Goal: Task Accomplishment & Management: Complete application form

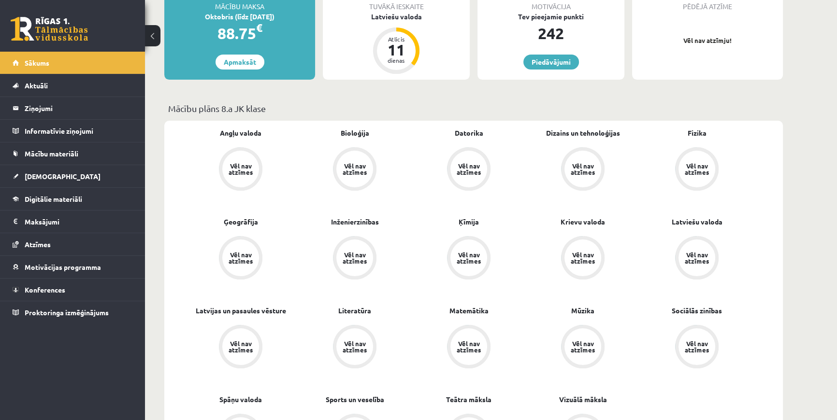
scroll to position [148, 0]
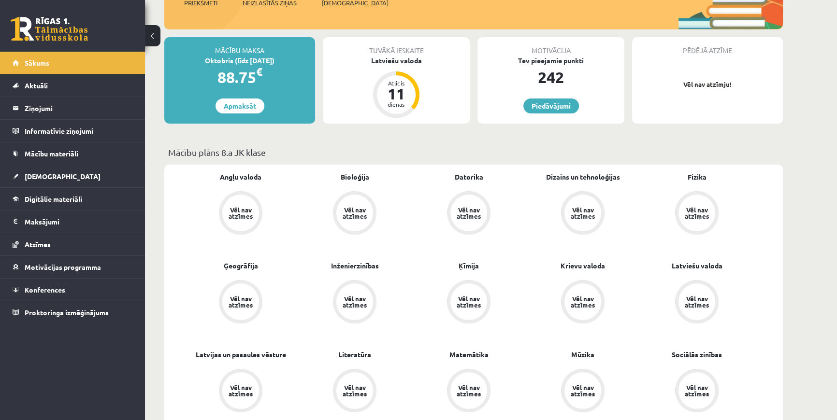
click at [540, 115] on div "Motivācija Tev pieejamie punkti 242 Piedāvājumi" at bounding box center [550, 80] width 147 height 86
click at [543, 112] on link "Piedāvājumi" at bounding box center [551, 106] width 56 height 15
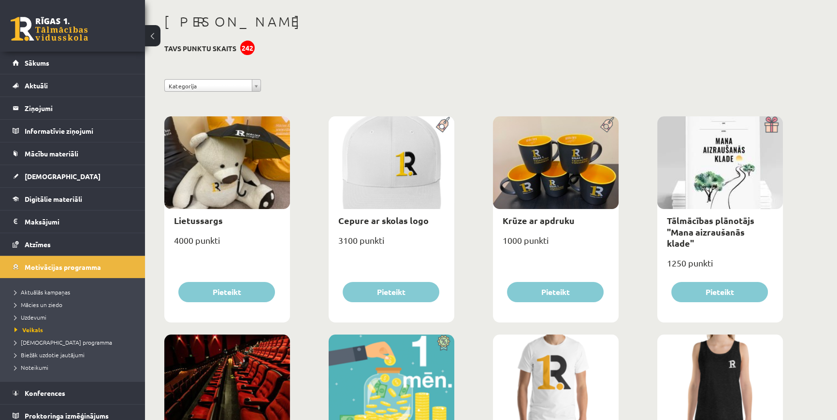
scroll to position [43, 0]
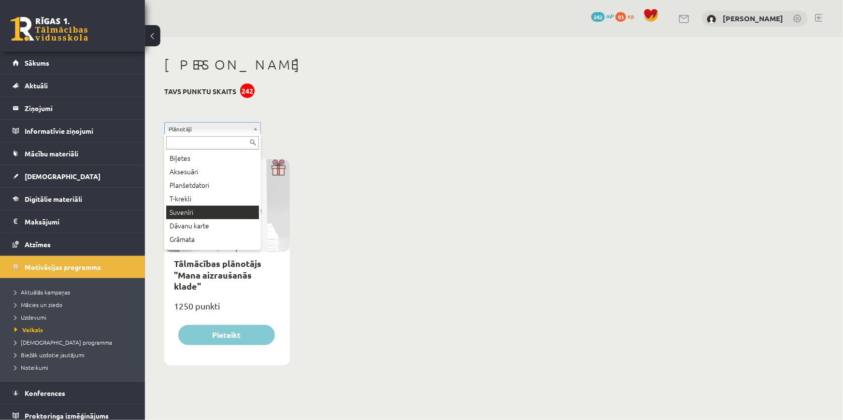
scroll to position [52, 0]
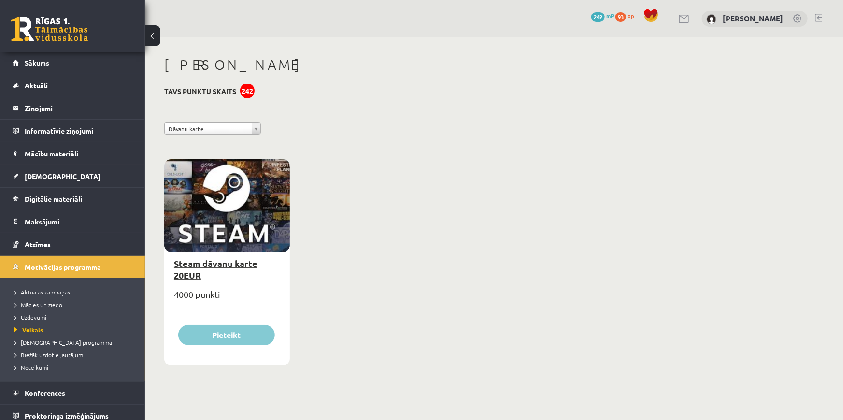
click at [221, 266] on link "Steam dāvanu karte 20EUR" at bounding box center [216, 269] width 84 height 22
type input "*"
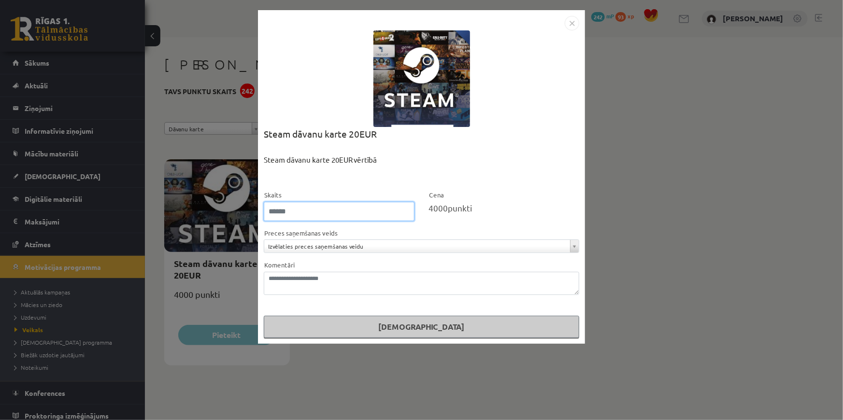
click at [327, 211] on input "*" at bounding box center [339, 211] width 151 height 19
type input "*"
click at [650, 86] on div "**********" at bounding box center [421, 210] width 843 height 420
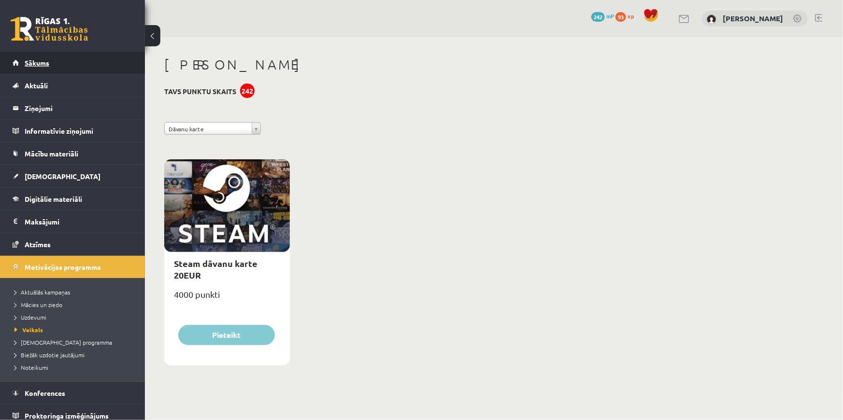
click at [59, 62] on link "Sākums" at bounding box center [73, 63] width 120 height 22
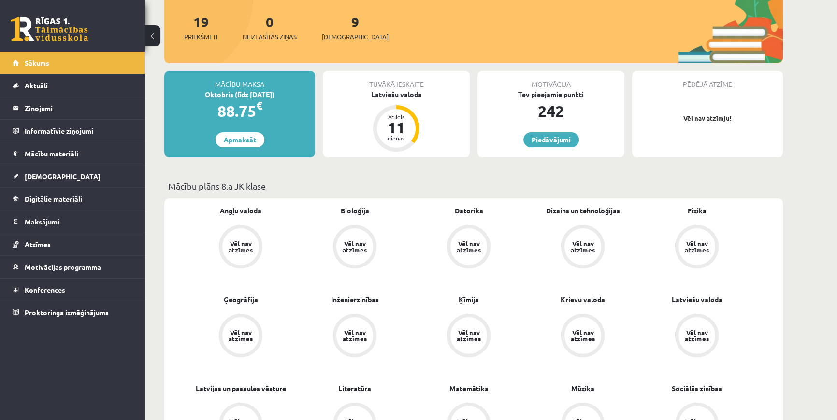
scroll to position [131, 0]
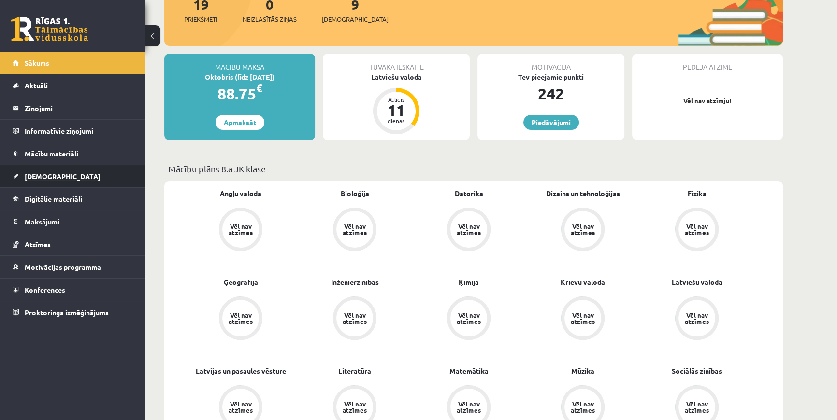
click at [72, 170] on link "[DEMOGRAPHIC_DATA]" at bounding box center [73, 176] width 120 height 22
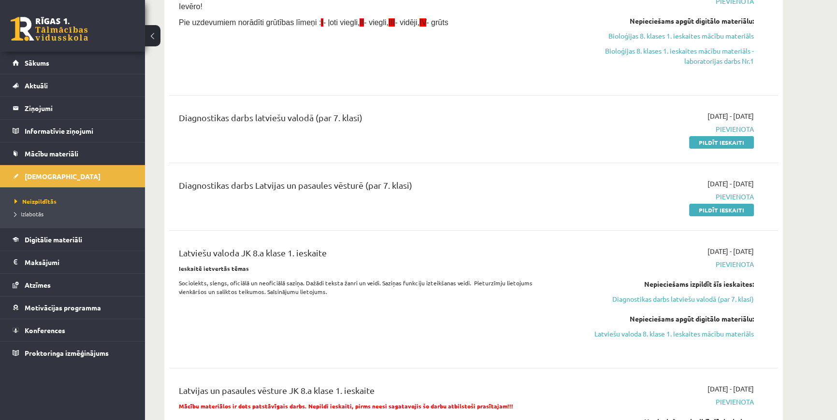
scroll to position [219, 0]
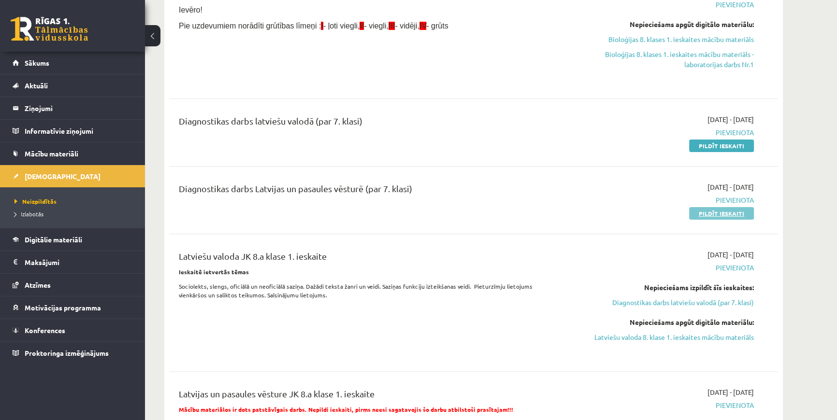
click at [700, 208] on link "Pildīt ieskaiti" at bounding box center [721, 213] width 65 height 13
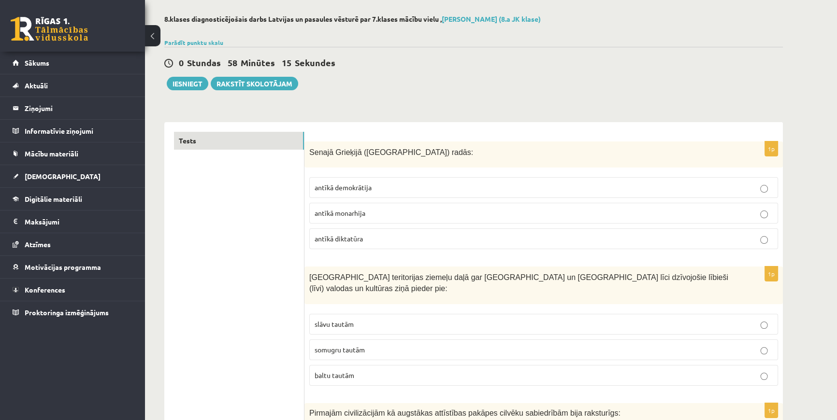
scroll to position [43, 0]
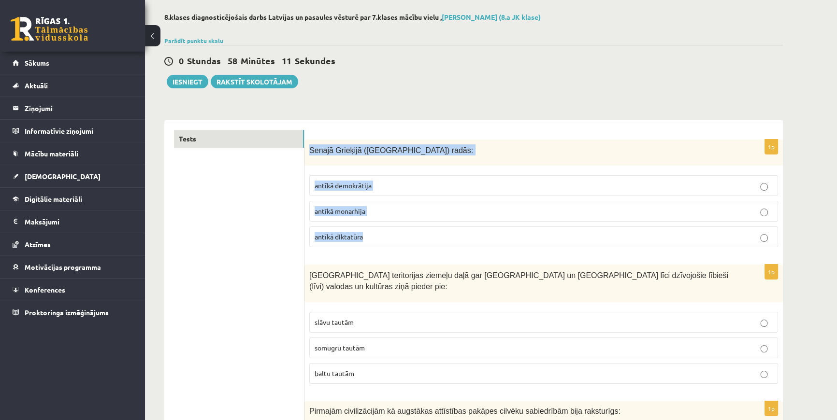
drag, startPoint x: 309, startPoint y: 148, endPoint x: 434, endPoint y: 235, distance: 152.3
click at [434, 235] on div "1p Senajā Grieķijā (Atēnās) radās: antīkā demokrātija antīkā monarhija antīkā d…" at bounding box center [543, 198] width 478 height 116
copy div "Senajā Grieķijā (Atēnās) radās: antīkā demokrātija antīkā monarhija antīkā dikt…"
click at [758, 184] on p "antīkā demokrātija" at bounding box center [543, 186] width 458 height 10
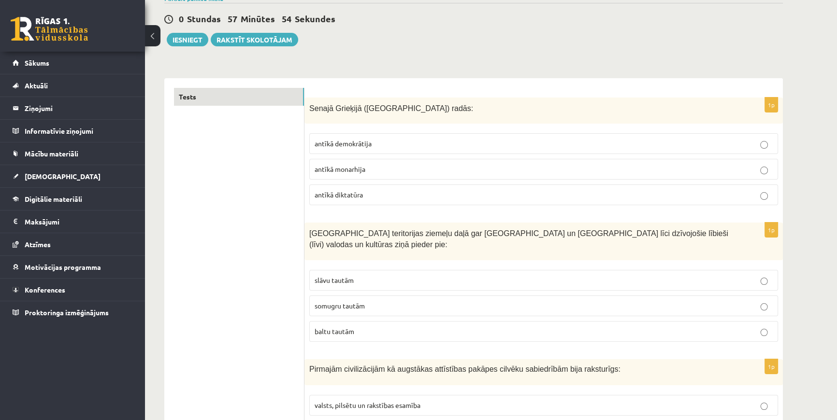
scroll to position [87, 0]
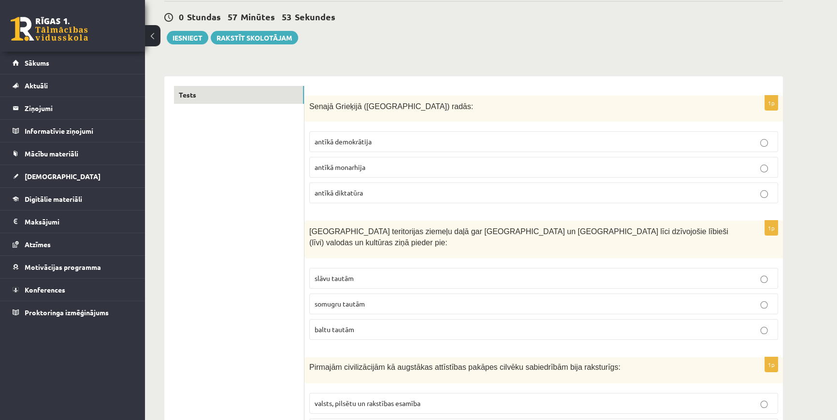
drag, startPoint x: 299, startPoint y: 228, endPoint x: 389, endPoint y: 299, distance: 114.8
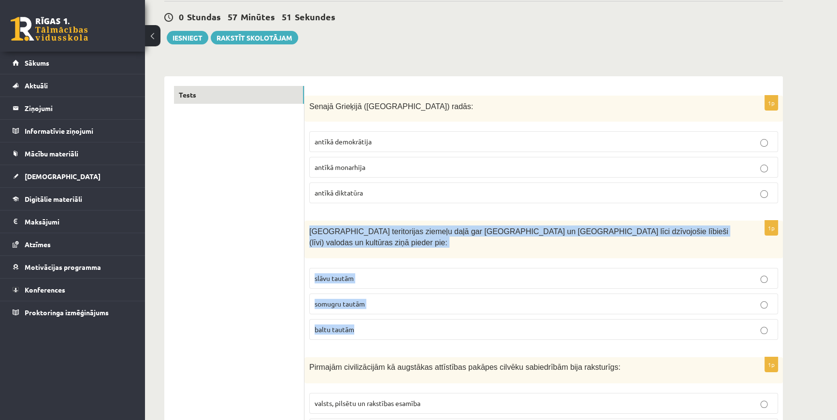
drag, startPoint x: 312, startPoint y: 230, endPoint x: 372, endPoint y: 309, distance: 99.6
click at [372, 309] on div "1p Latvijas teritorijas ziemeļu daļā gar Baltijas jūru un Rīgas jūras līci dzīv…" at bounding box center [543, 284] width 478 height 127
copy div "Latvijas teritorijas ziemeļu daļā gar Baltijas jūru un Rīgas jūras līci dzīvojo…"
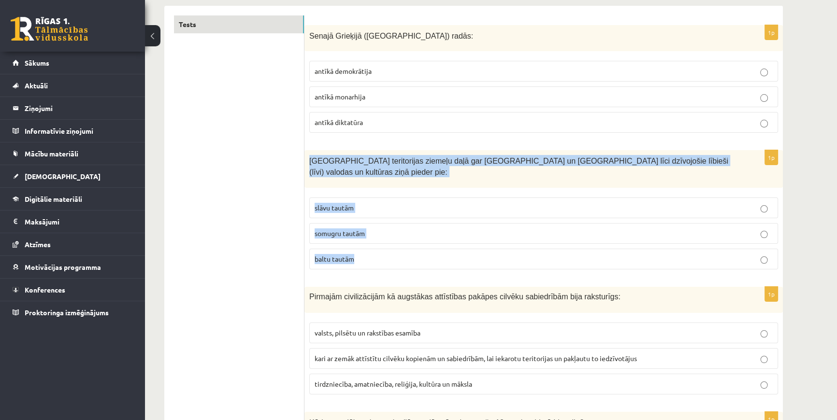
scroll to position [175, 0]
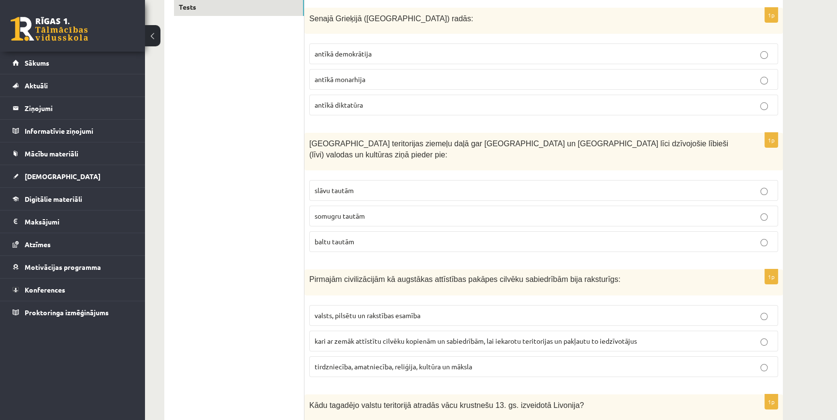
drag, startPoint x: 153, startPoint y: 226, endPoint x: 187, endPoint y: 236, distance: 36.4
drag, startPoint x: 291, startPoint y: 265, endPoint x: 335, endPoint y: 285, distance: 48.0
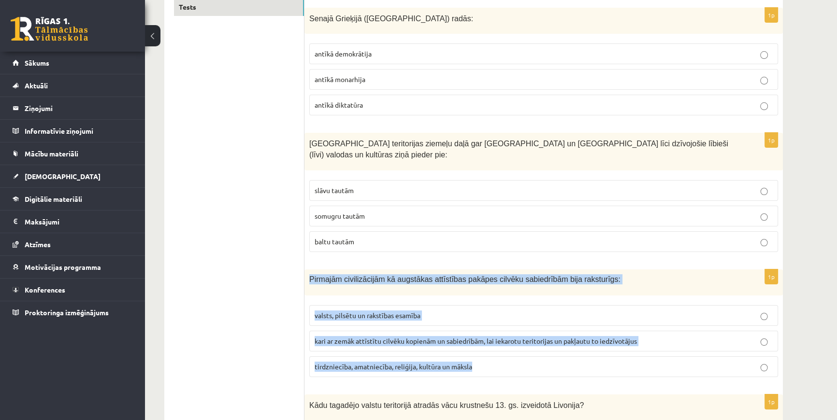
drag, startPoint x: 309, startPoint y: 267, endPoint x: 476, endPoint y: 360, distance: 191.4
click at [476, 360] on div "1p Pirmajām civilizācijām kā augstākas attīstības pakāpes cilvēku sabiedrībām b…" at bounding box center [543, 327] width 478 height 115
copy div "Pirmajām civilizācijām kā augstākas attīstības pakāpes cilvēku sabiedrībām bija…"
click at [769, 311] on p "valsts, pilsētu un rakstības esamība" at bounding box center [543, 316] width 458 height 10
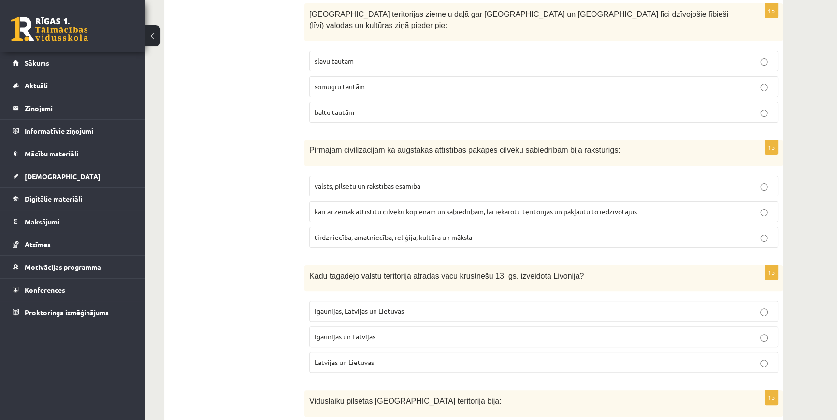
scroll to position [351, 0]
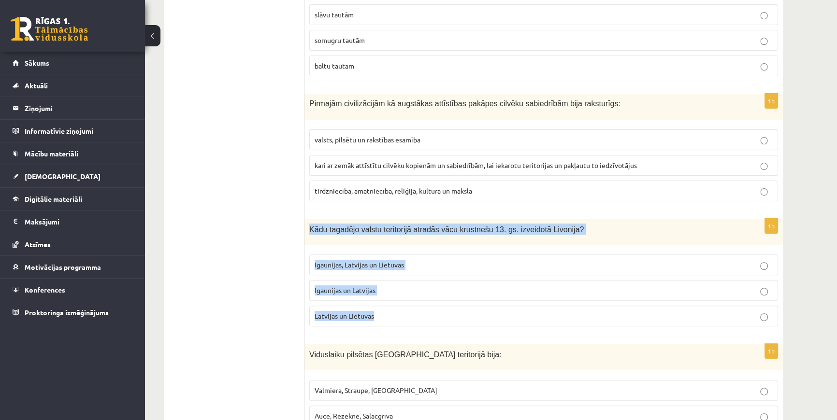
drag, startPoint x: 309, startPoint y: 215, endPoint x: 383, endPoint y: 299, distance: 111.9
click at [383, 299] on div "1p Kādu tagadējo valstu teritorijā atradās vācu krustnešu 13. gs. izveidotā Liv…" at bounding box center [543, 277] width 478 height 116
copy div "Kādu tagadējo valstu teritorijā atradās vācu krustnešu 13. gs. izveidotā Livoni…"
click at [759, 285] on p "Igaunijas un Latvijas" at bounding box center [543, 290] width 458 height 10
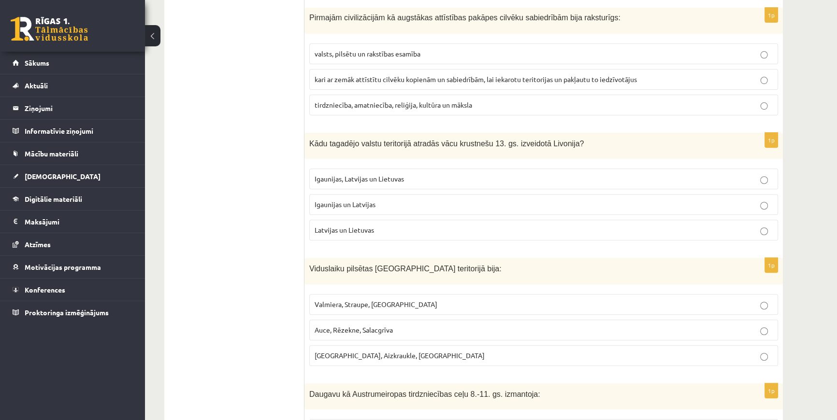
scroll to position [483, 0]
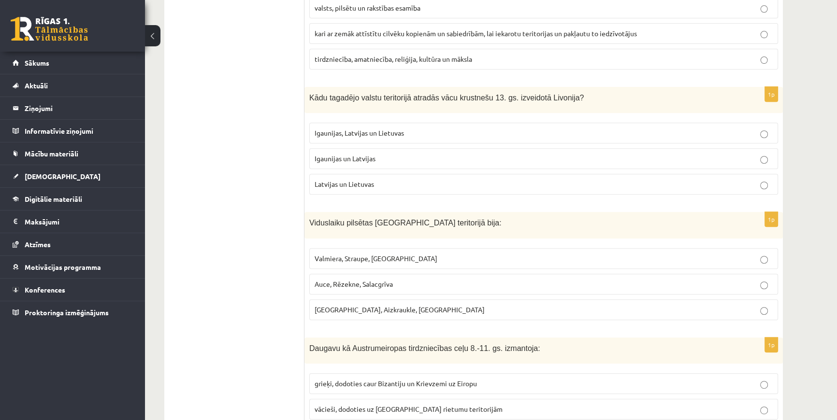
drag, startPoint x: 306, startPoint y: 207, endPoint x: 389, endPoint y: 278, distance: 109.0
click at [306, 217] on div "Viduslaiku pilsētas Latvijas teritorijā bija:" at bounding box center [543, 225] width 478 height 27
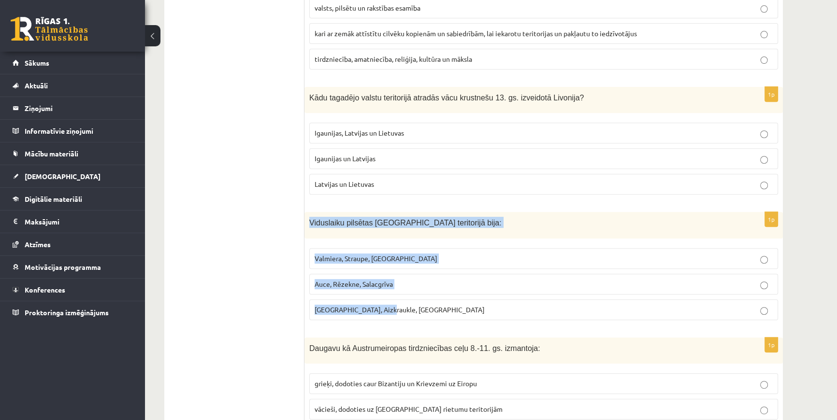
drag, startPoint x: 309, startPoint y: 212, endPoint x: 407, endPoint y: 290, distance: 125.4
click at [407, 290] on div "1p Viduslaiku pilsētas Latvijas teritorijā bija: Valmiera, Straupe, Koknese Auc…" at bounding box center [543, 270] width 478 height 116
copy div "Viduslaiku pilsētas Latvijas teritorijā bija: Valmiera, Straupe, Koknese Auce, …"
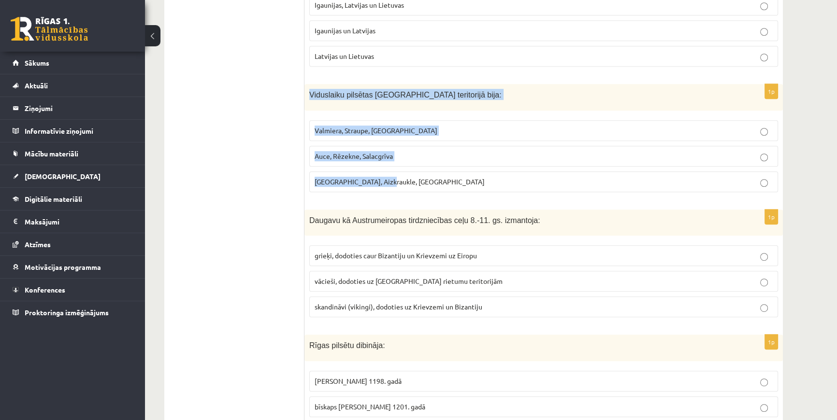
scroll to position [614, 0]
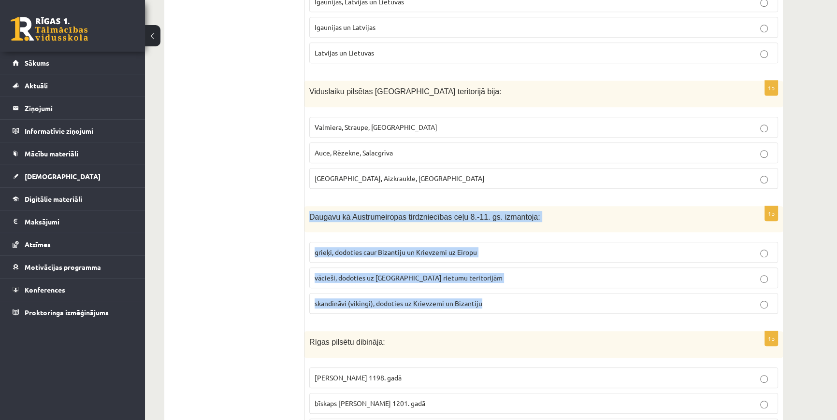
drag, startPoint x: 309, startPoint y: 202, endPoint x: 492, endPoint y: 292, distance: 204.4
click at [492, 292] on div "1p Daugavu kā Austrumeiropas tirdzniecības ceļu 8.-11. gs. izmantoja: grieķi, d…" at bounding box center [543, 264] width 478 height 116
copy div "Daugavu kā Austrumeiropas tirdzniecības ceļu 8.-11. gs. izmantoja: grieķi, dodo…"
click at [755, 299] on p "skandināvi (vikingi), dodoties uz Krievzemi un Bizantiju" at bounding box center [543, 304] width 458 height 10
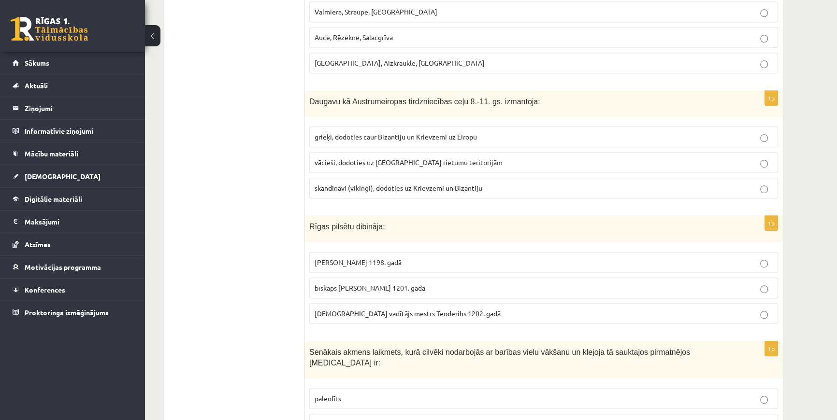
scroll to position [746, 0]
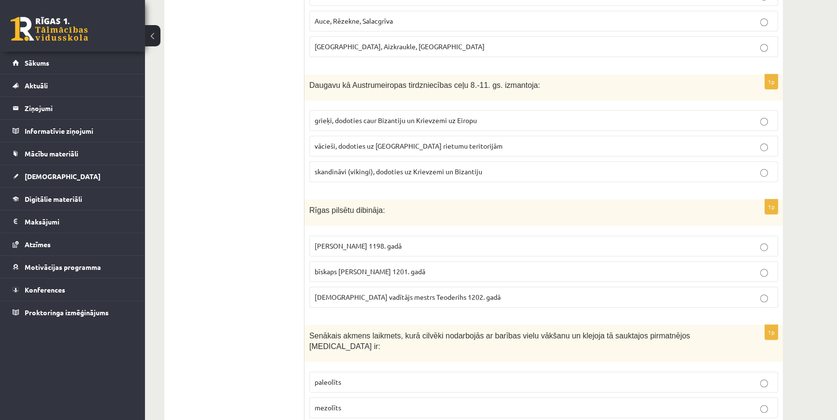
drag, startPoint x: 301, startPoint y: 197, endPoint x: 344, endPoint y: 229, distance: 54.2
drag, startPoint x: 304, startPoint y: 196, endPoint x: 360, endPoint y: 222, distance: 61.6
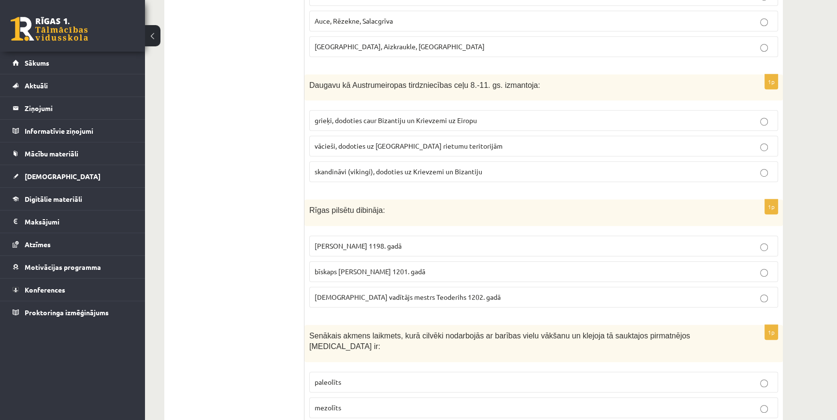
drag, startPoint x: 300, startPoint y: 208, endPoint x: 306, endPoint y: 206, distance: 6.1
click at [304, 199] on div "Rīgas pilsētu dibināja:" at bounding box center [543, 212] width 478 height 27
click at [306, 199] on div "Rīgas pilsētu dibināja:" at bounding box center [543, 212] width 478 height 27
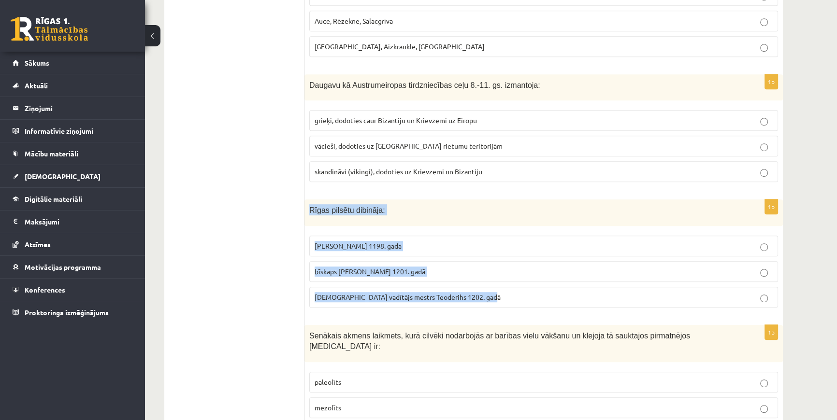
drag, startPoint x: 308, startPoint y: 195, endPoint x: 491, endPoint y: 282, distance: 202.7
click at [491, 282] on div "1p Rīgas pilsētu dibināja: bīskaps Meinards 1198. gadā bīskaps Alberts 1201. ga…" at bounding box center [543, 257] width 478 height 116
copy div "Rīgas pilsētu dibināja: bīskaps Meinards 1198. gadā bīskaps Alberts 1201. gadā …"
click at [756, 267] on p "bīskaps Alberts 1201. gadā" at bounding box center [543, 272] width 458 height 10
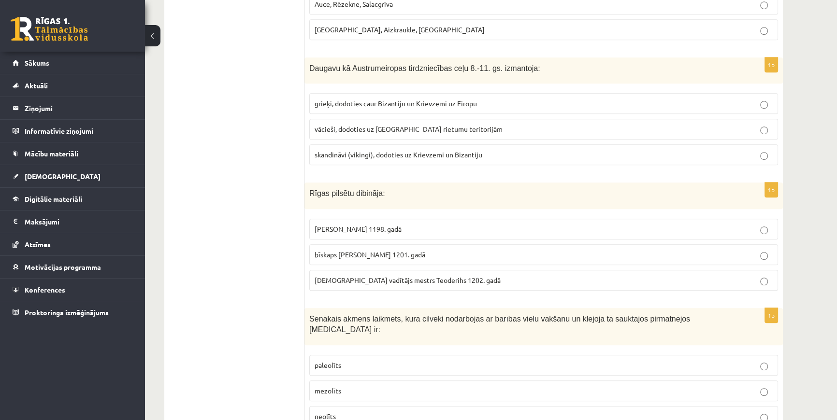
scroll to position [834, 0]
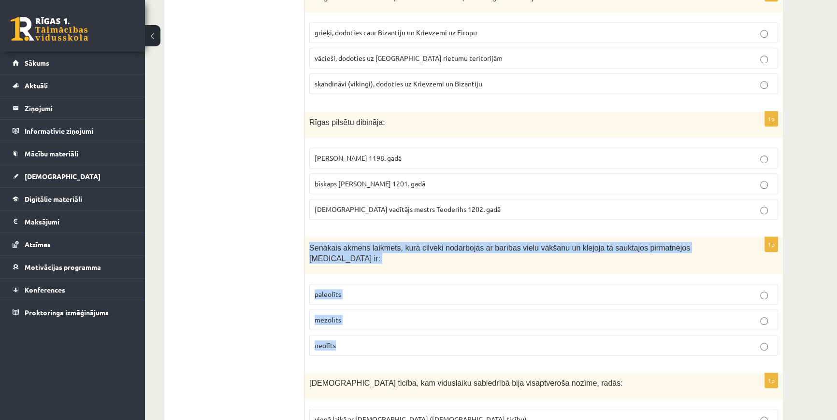
drag, startPoint x: 309, startPoint y: 234, endPoint x: 346, endPoint y: 317, distance: 90.8
click at [346, 317] on div "1p Senākais akmens laikmets, kurā cilvēki nodarbojās ar barības vielu vākšanu u…" at bounding box center [543, 300] width 478 height 127
copy div "Senākais akmens laikmets, kurā cilvēki nodarbojās ar barības vielu vākšanu un k…"
click at [770, 289] on p "paleolīts" at bounding box center [543, 294] width 458 height 10
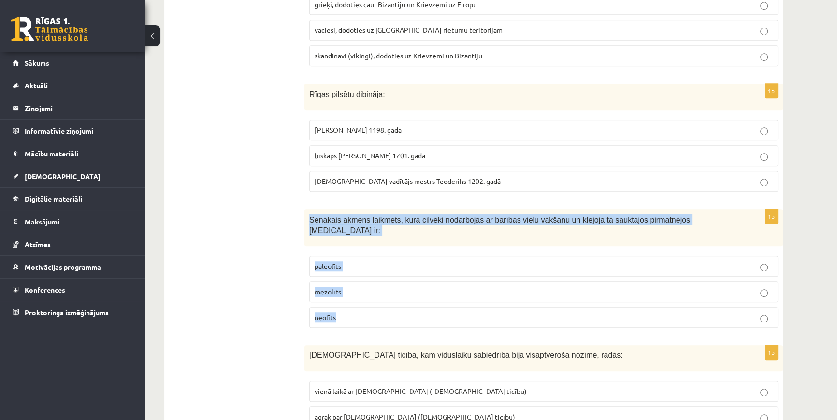
scroll to position [966, 0]
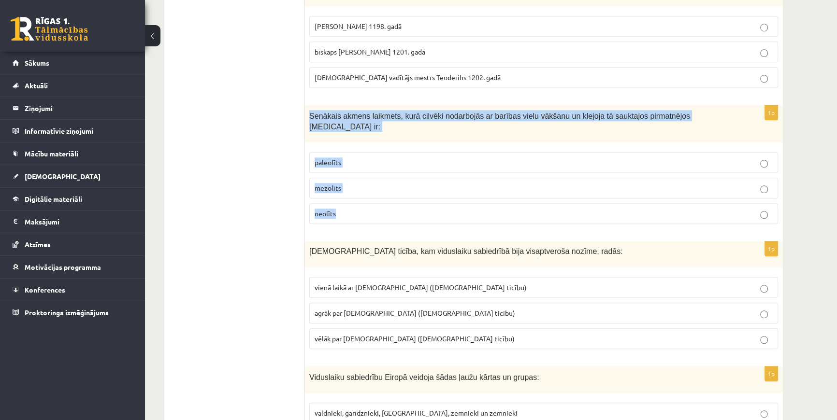
drag, startPoint x: 308, startPoint y: 224, endPoint x: 296, endPoint y: 238, distance: 18.2
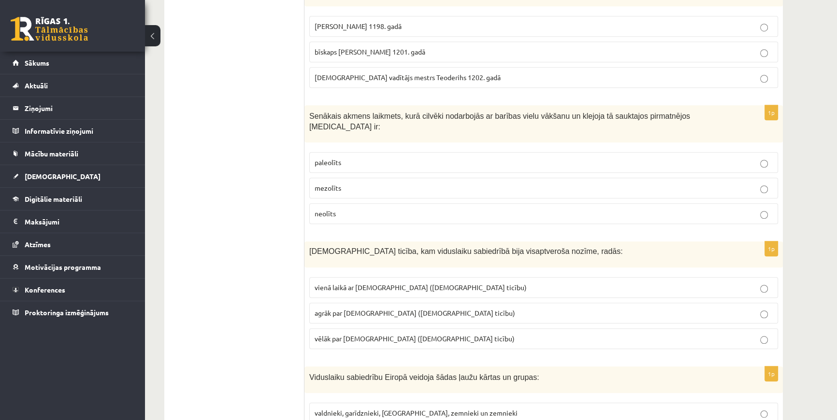
click at [310, 277] on label "vienā laikā ar islamu (musulmaņu ticību)" at bounding box center [543, 287] width 469 height 21
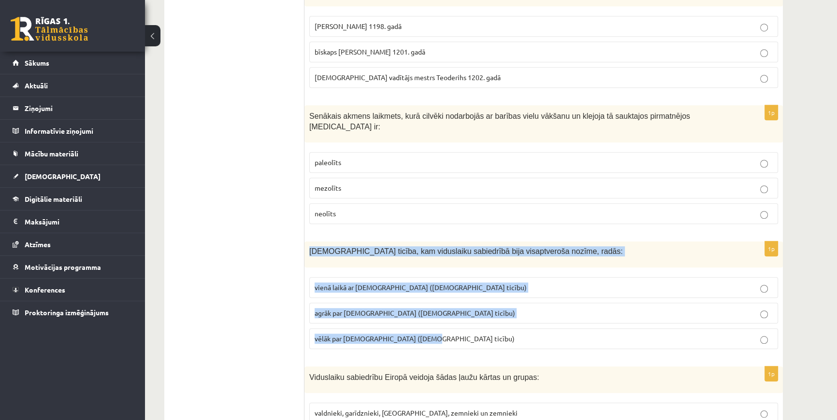
drag, startPoint x: 307, startPoint y: 226, endPoint x: 425, endPoint y: 313, distance: 146.7
click at [425, 313] on div "1p Kristīgā ticība, kam viduslaiku sabiedrībā bija visaptveroša nozīme, radās: …" at bounding box center [543, 299] width 478 height 115
copy div "Kristīgā ticība, kam viduslaiku sabiedrībā bija visaptveroša nozīme, radās: vie…"
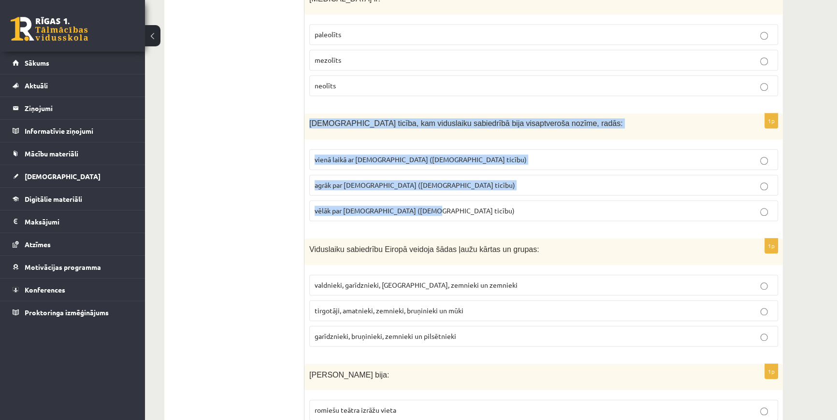
scroll to position [1097, 0]
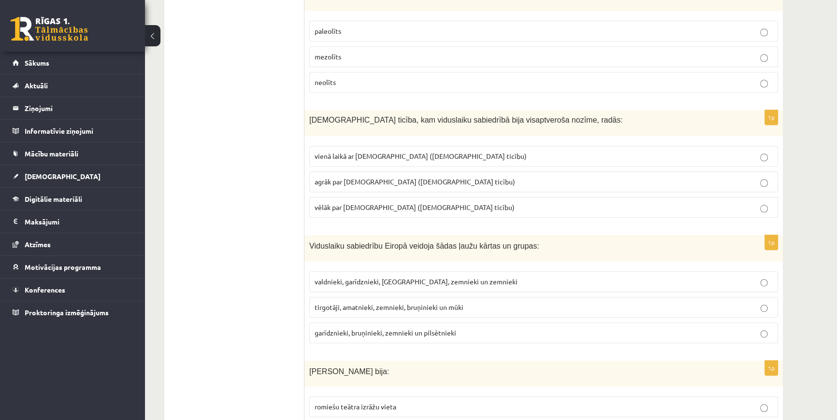
drag, startPoint x: 291, startPoint y: 258, endPoint x: 293, endPoint y: 241, distance: 17.0
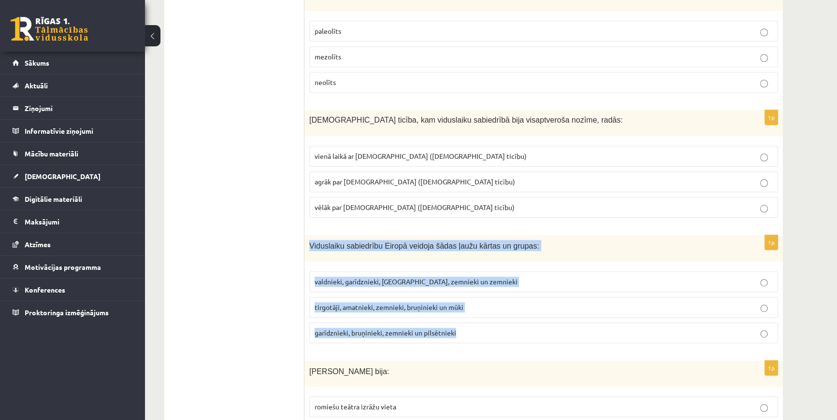
drag, startPoint x: 324, startPoint y: 218, endPoint x: 473, endPoint y: 297, distance: 169.0
click at [473, 297] on div "1p Viduslaiku sabiedrību Eiropā veidoja šādas ļaužu kārtas un grupas: valdnieki…" at bounding box center [543, 293] width 478 height 116
copy div "Viduslaiku sabiedrību Eiropā veidoja šādas ļaužu kārtas un grupas: valdnieki, g…"
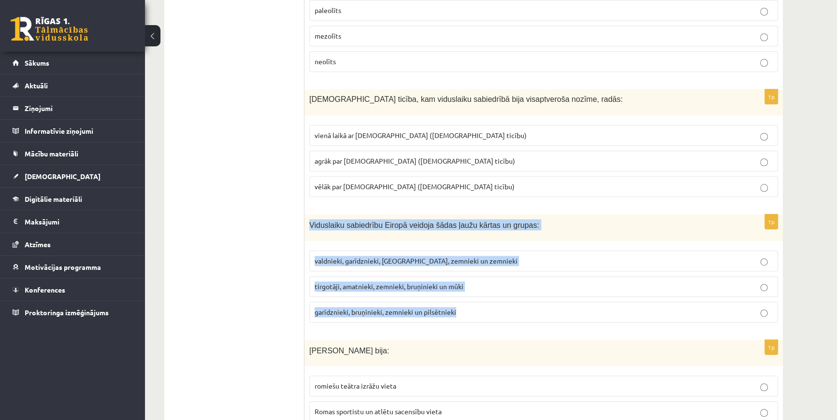
scroll to position [1185, 0]
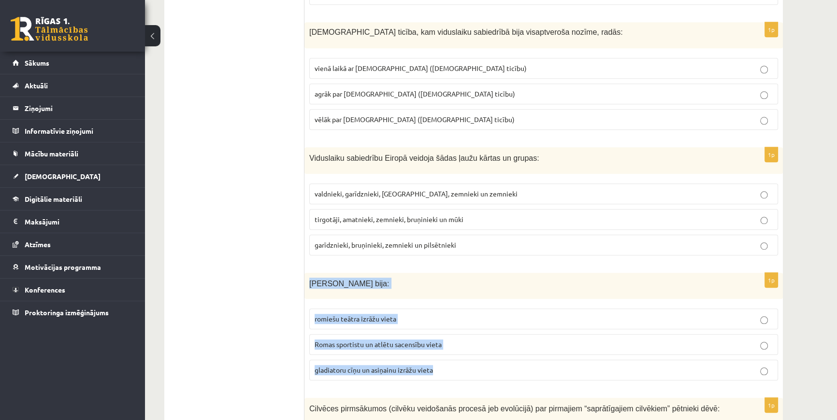
drag, startPoint x: 310, startPoint y: 256, endPoint x: 440, endPoint y: 348, distance: 158.4
click at [440, 348] on div "1p Romas Kolizejs bija: romiešu teātra izrāžu vieta Romas sportistu un atlētu s…" at bounding box center [543, 331] width 478 height 116
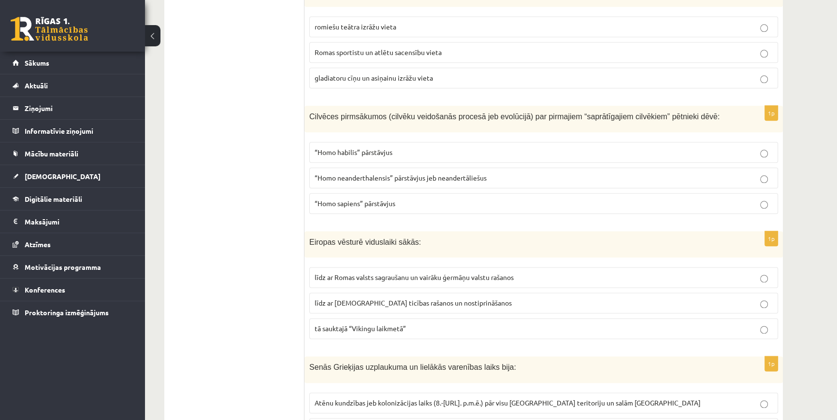
scroll to position [1493, 0]
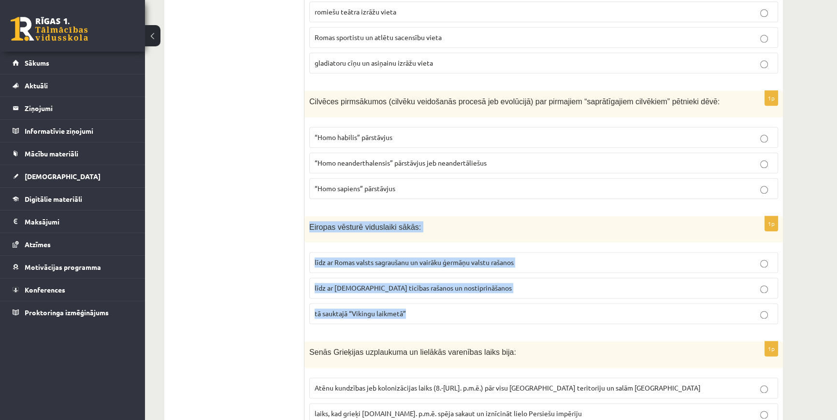
drag, startPoint x: 310, startPoint y: 199, endPoint x: 419, endPoint y: 274, distance: 132.9
click at [419, 274] on div "1p Eiropas vēsturē viduslaiki sākās: līdz ar Romas valsts sagraušanu un vairāku…" at bounding box center [543, 274] width 478 height 116
click at [769, 257] on p "līdz ar Romas valsts sagraušanu un vairāku ģermāņu valstu rašanos" at bounding box center [543, 262] width 458 height 10
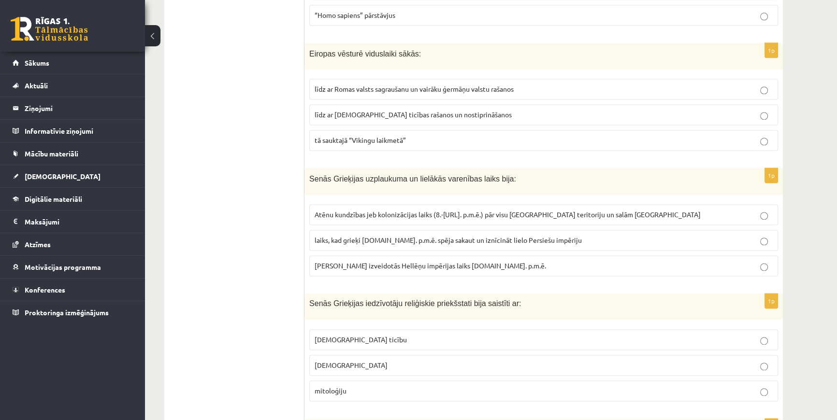
scroll to position [1673, 0]
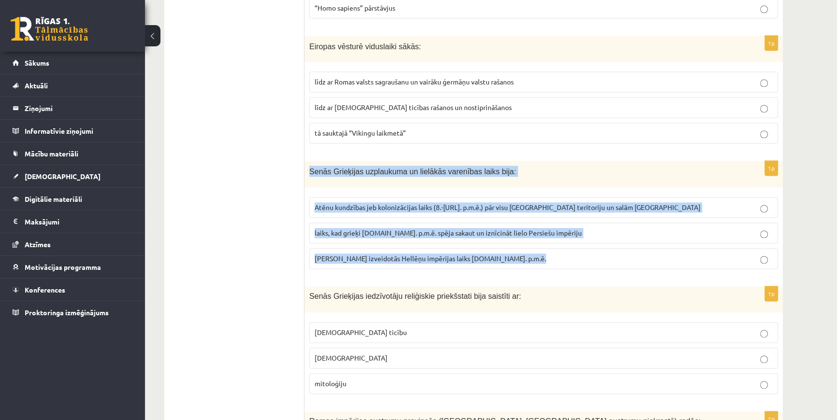
drag, startPoint x: 310, startPoint y: 144, endPoint x: 535, endPoint y: 230, distance: 240.9
click at [535, 230] on div "1p Senās Grieķijas uzplaukuma un lielākās varenības laiks bija: Atēnu kundzības…" at bounding box center [543, 219] width 478 height 116
click at [757, 228] on p "laiks, kad grieķi 5.gs. p.m.ē. spēja sakaut un iznīcināt lielo Persiešu impēriju" at bounding box center [543, 233] width 458 height 10
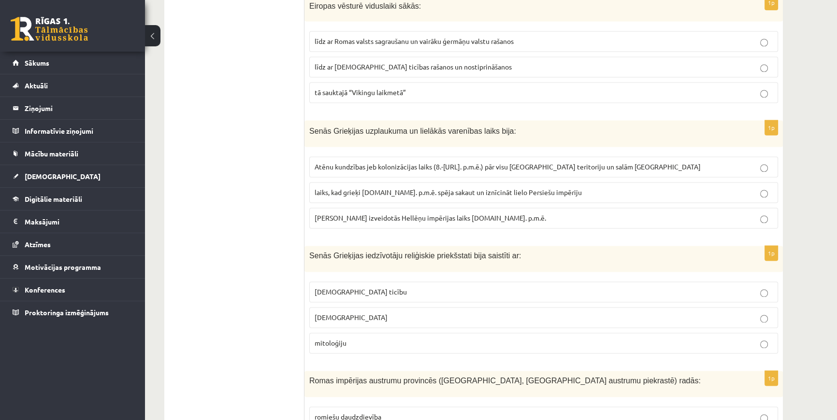
scroll to position [1717, 0]
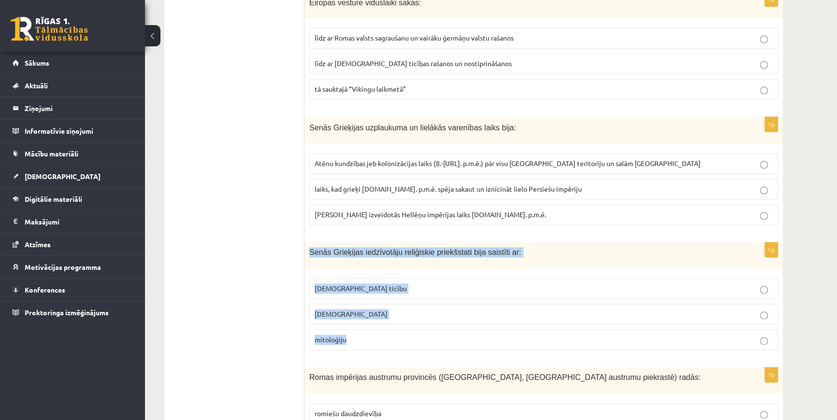
drag, startPoint x: 310, startPoint y: 224, endPoint x: 378, endPoint y: 306, distance: 106.3
click at [378, 306] on div "1p Senās Grieķijas iedzīvotāju reliģiskie priekšstati bija saistīti ar: kristīg…" at bounding box center [543, 299] width 478 height 115
click at [762, 335] on p "mitoloģiju" at bounding box center [543, 340] width 458 height 10
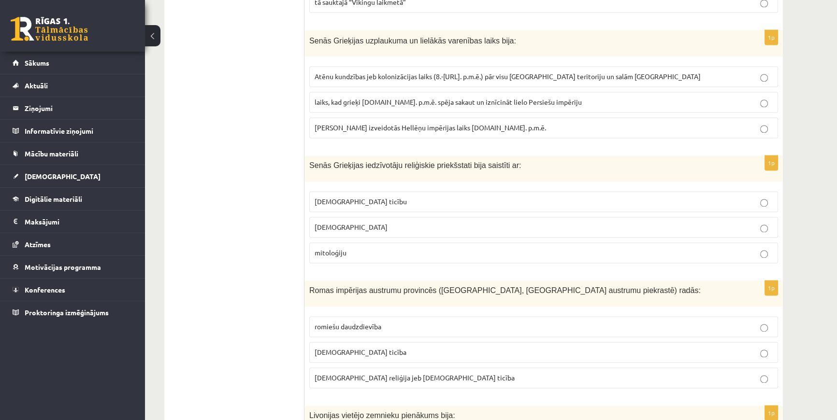
scroll to position [1805, 0]
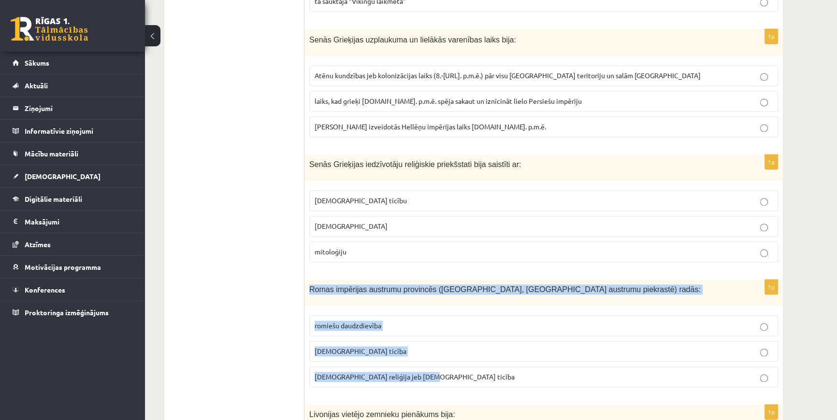
drag, startPoint x: 309, startPoint y: 260, endPoint x: 427, endPoint y: 347, distance: 146.5
click at [427, 347] on div "1p Romas impērijas austrumu provincēs (Palestīnā, Vidusjūras austrumu piekrastē…" at bounding box center [543, 337] width 478 height 115
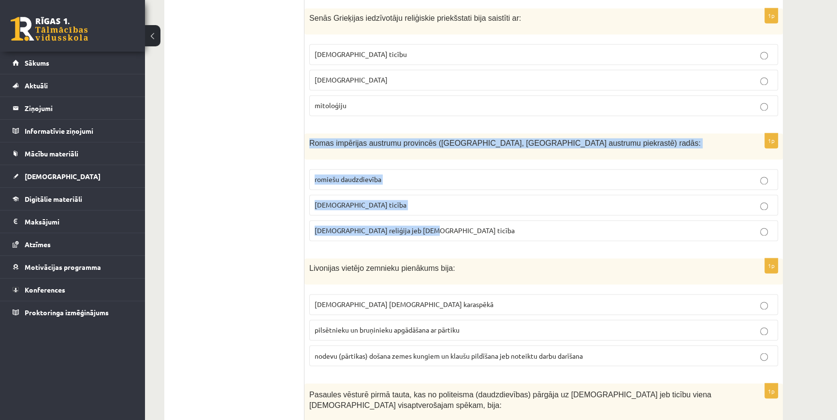
scroll to position [1980, 0]
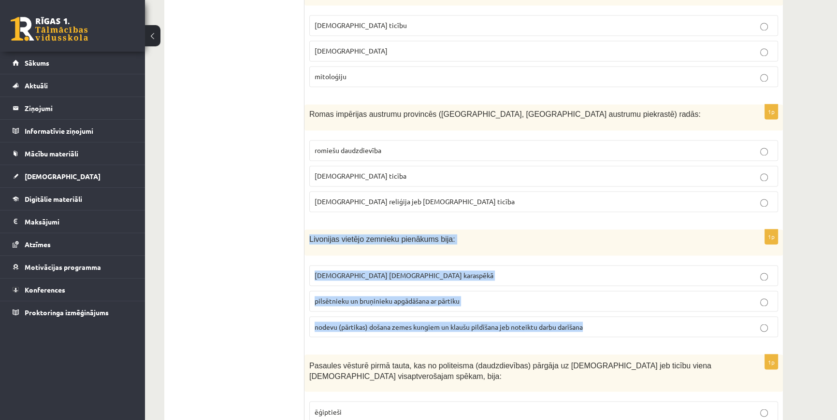
drag, startPoint x: 306, startPoint y: 211, endPoint x: 587, endPoint y: 295, distance: 293.3
click at [587, 295] on div "1p Livonijas vietējo zemnieku pienākums bija: karadienests Livonijas ordeņa kar…" at bounding box center [543, 286] width 478 height 115
click at [768, 322] on p "nodevu (pārtikas) došana zemes kungiem un klaušu pildīšana jeb noteiktu darbu d…" at bounding box center [543, 327] width 458 height 10
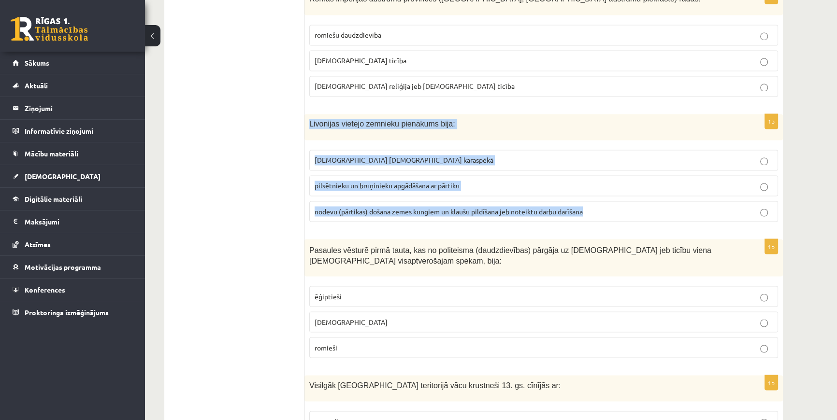
scroll to position [2112, 0]
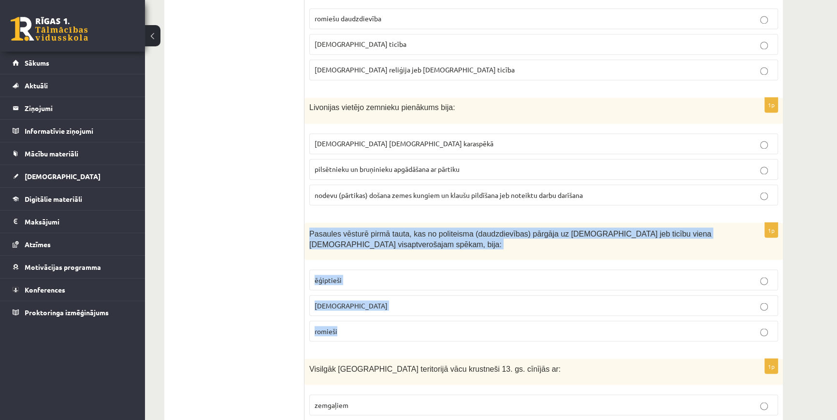
drag, startPoint x: 307, startPoint y: 199, endPoint x: 367, endPoint y: 293, distance: 111.2
click at [367, 293] on div "1p Pasaules vēsturē pirmā tauta, kas no politeisma (daudzdievības) pārgāja uz m…" at bounding box center [543, 286] width 478 height 127
click at [767, 295] on label "ebreji" at bounding box center [543, 305] width 469 height 21
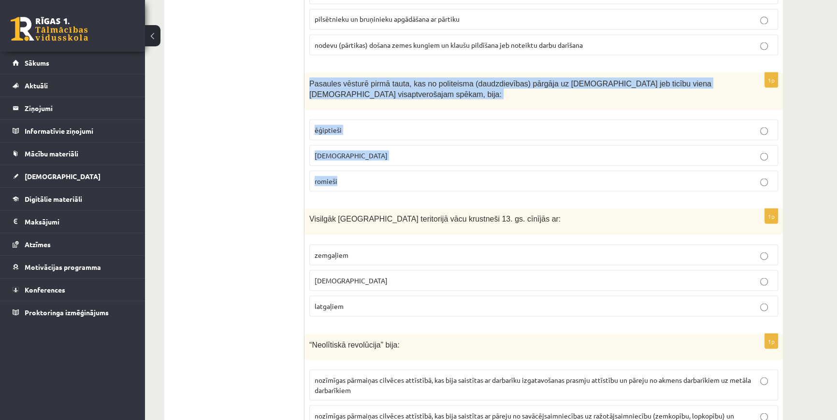
scroll to position [2288, 0]
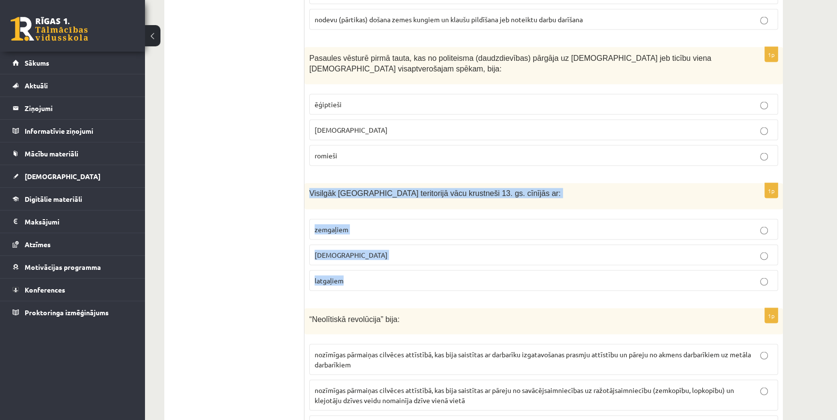
drag, startPoint x: 309, startPoint y: 161, endPoint x: 398, endPoint y: 251, distance: 126.4
click at [398, 251] on div "1p Visilgāk Latvijas teritorijā vācu krustneši 13. gs. cīnījās ar: zemgaļiem ku…" at bounding box center [543, 240] width 478 height 115
click at [768, 219] on label "zemgaļiem" at bounding box center [543, 229] width 469 height 21
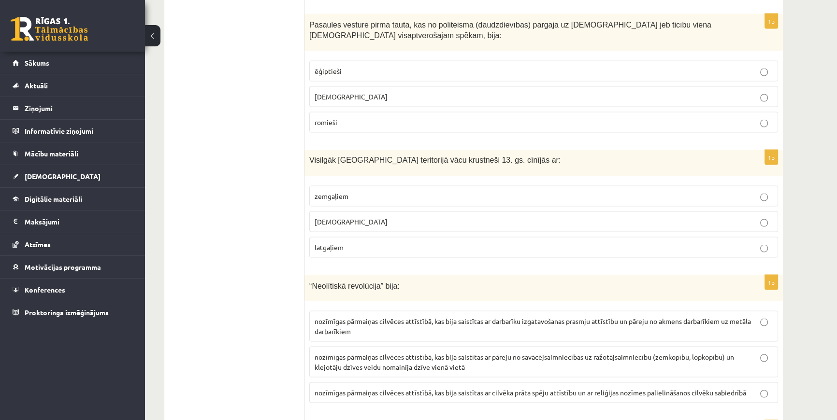
scroll to position [2420, 0]
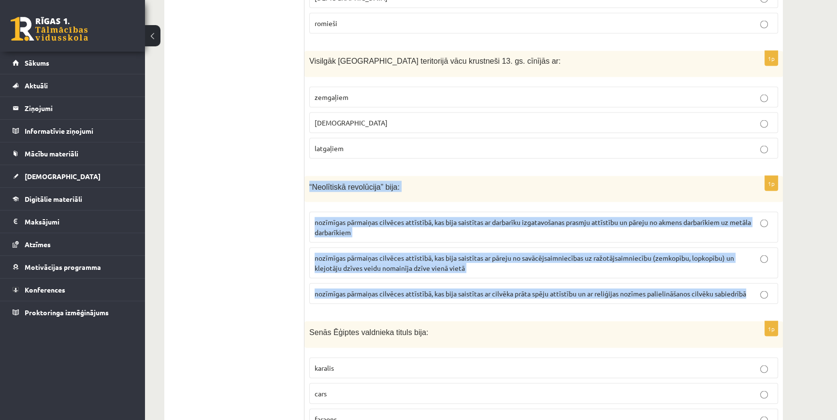
drag, startPoint x: 309, startPoint y: 159, endPoint x: 753, endPoint y: 264, distance: 456.1
click at [753, 264] on div "1p “Neolītiskā revolūcija” bija: nozīmīgas pārmaiņas cilvēces attīstībā, kas bi…" at bounding box center [543, 244] width 478 height 136
click at [756, 253] on p "nozīmīgas pārmaiņas cilvēces attīstībā, kas bija saistītas ar pāreju no savācēj…" at bounding box center [543, 263] width 458 height 20
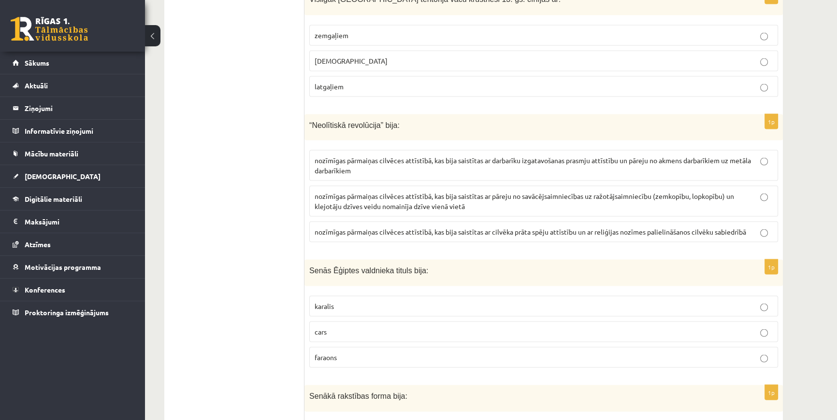
scroll to position [2507, 0]
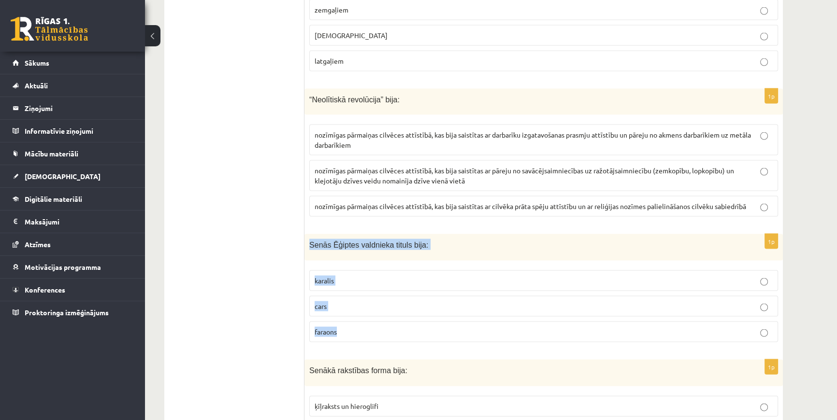
drag, startPoint x: 310, startPoint y: 212, endPoint x: 403, endPoint y: 299, distance: 127.1
click at [403, 299] on div "1p Senās Ēģiptes valdnieka tituls bija: karalis cars faraons" at bounding box center [543, 292] width 478 height 116
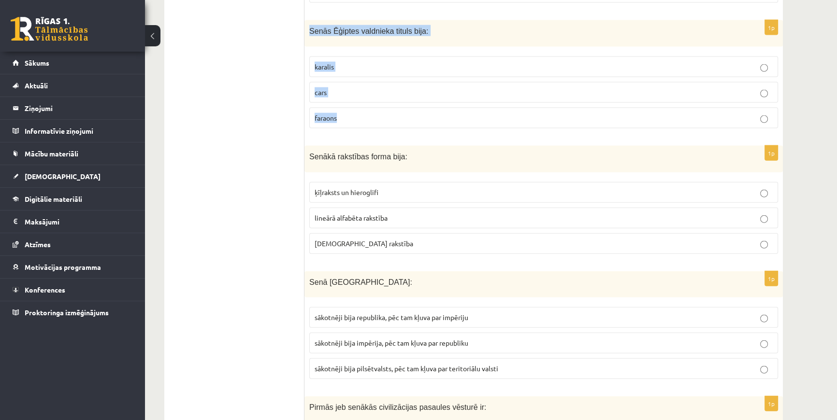
scroll to position [2727, 0]
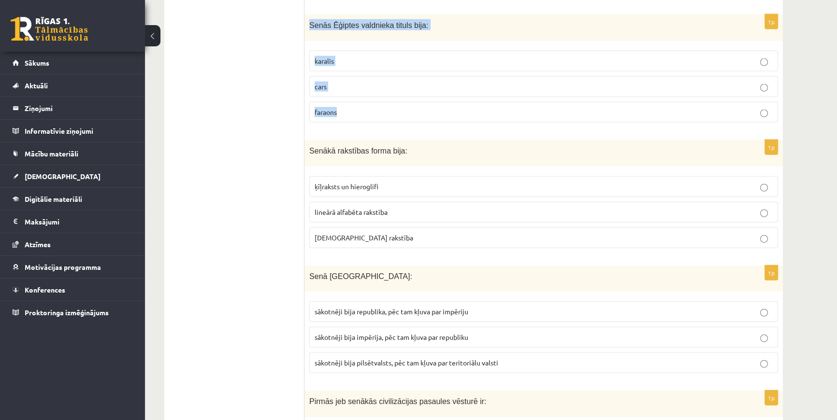
drag, startPoint x: 302, startPoint y: 117, endPoint x: 422, endPoint y: 196, distance: 143.6
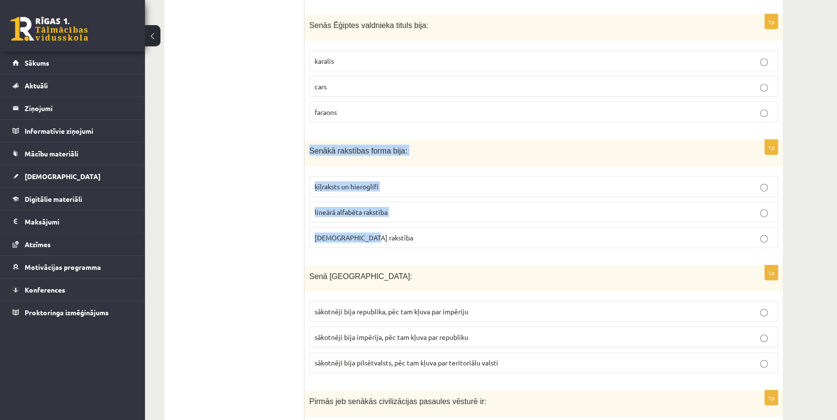
drag, startPoint x: 307, startPoint y: 120, endPoint x: 396, endPoint y: 198, distance: 118.1
click at [396, 198] on div "1p Senākā rakstības forma bija: ķīļraksts un hieroglifi lineārā alfabēta rakstī…" at bounding box center [543, 198] width 478 height 116
click at [756, 182] on p "ķīļraksts un hieroglifi" at bounding box center [543, 187] width 458 height 10
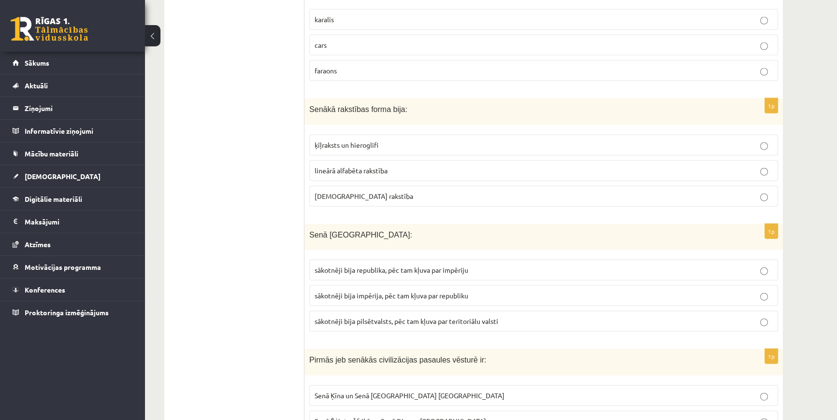
scroll to position [2771, 0]
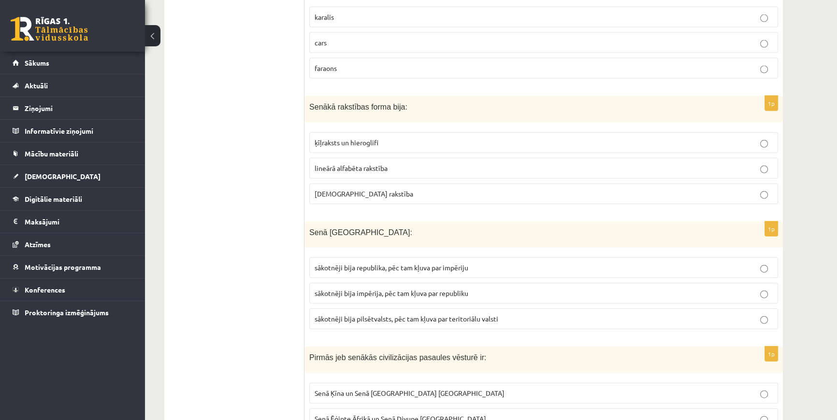
drag, startPoint x: 303, startPoint y: 199, endPoint x: 329, endPoint y: 220, distance: 33.0
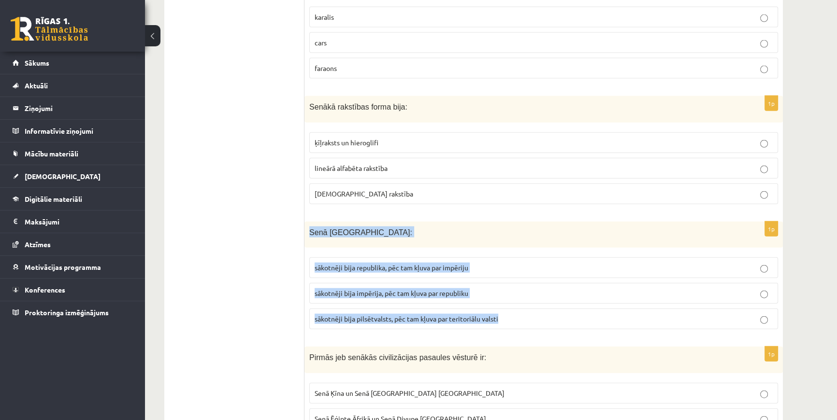
drag, startPoint x: 305, startPoint y: 200, endPoint x: 505, endPoint y: 292, distance: 220.2
click at [505, 292] on div "1p Senā Roma: sākotnēji bija republika, pēc tam kļuva par impēriju sākotnēji bi…" at bounding box center [543, 280] width 478 height 116
click at [759, 257] on label "sākotnēji bija republika, pēc tam kļuva par impēriju" at bounding box center [543, 267] width 469 height 21
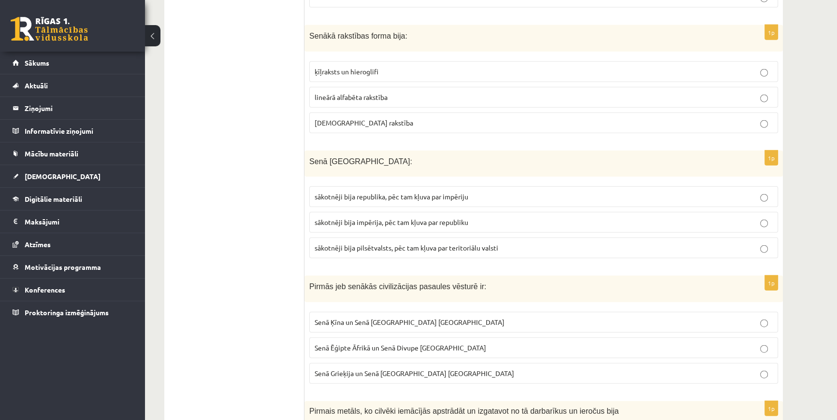
scroll to position [2859, 0]
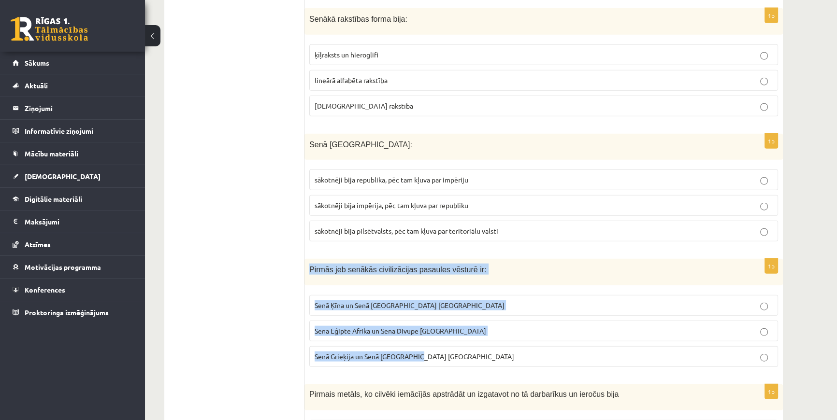
drag, startPoint x: 309, startPoint y: 237, endPoint x: 435, endPoint y: 324, distance: 153.8
click at [435, 324] on div "1p Pirmās jeb senākās civilizācijas pasaules vēsturē ir: Senā Ķīna un Senā Indi…" at bounding box center [543, 317] width 478 height 116
click at [755, 326] on p "Senā Ēģipte Āfrikā un Senā Divupe Āzijā" at bounding box center [543, 331] width 458 height 10
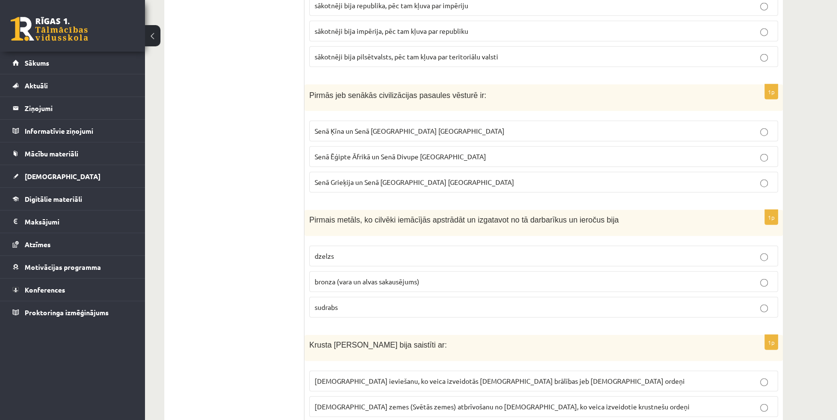
scroll to position [3034, 0]
click at [310, 245] on label "dzelzs" at bounding box center [543, 255] width 469 height 21
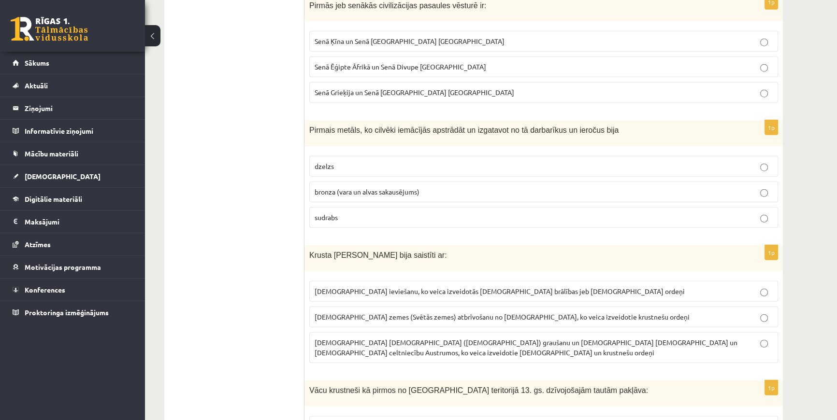
scroll to position [3122, 0]
drag, startPoint x: 300, startPoint y: 223, endPoint x: 357, endPoint y: 262, distance: 69.3
drag, startPoint x: 284, startPoint y: 214, endPoint x: 295, endPoint y: 230, distance: 19.2
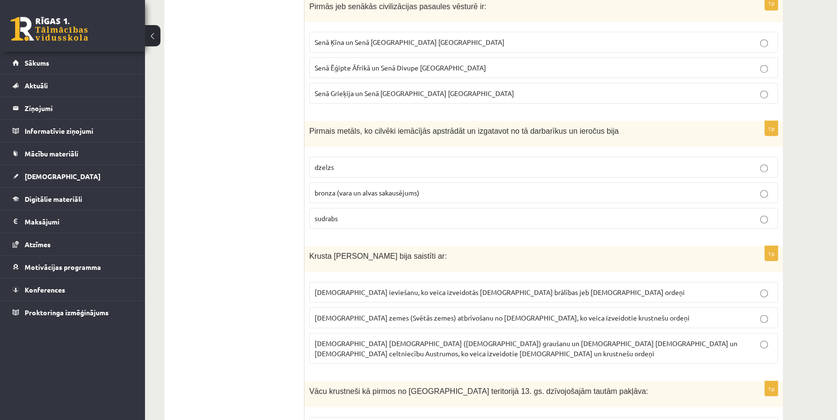
drag, startPoint x: 300, startPoint y: 223, endPoint x: 367, endPoint y: 250, distance: 71.5
click at [305, 246] on div "Krusta kari Austrumos bija saistīti ar:" at bounding box center [543, 259] width 478 height 26
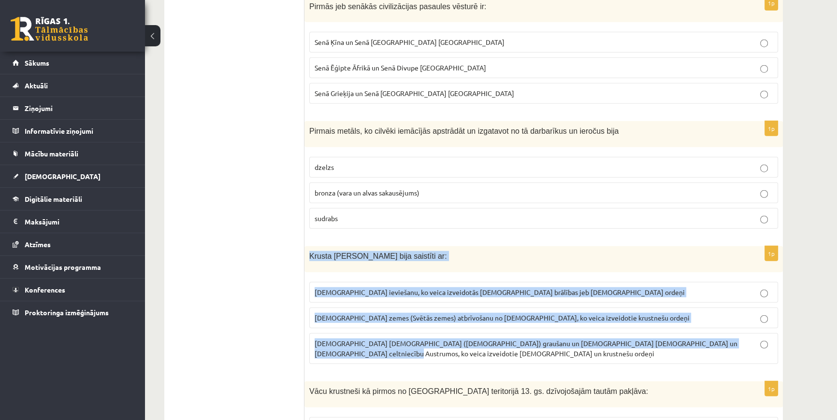
drag, startPoint x: 309, startPoint y: 222, endPoint x: 758, endPoint y: 310, distance: 457.2
click at [758, 310] on div "1p Krusta kari Austrumos bija saistīti ar: kristīgās ticības ieviešanu, ko veic…" at bounding box center [543, 309] width 478 height 126
click at [757, 313] on p "Kristus zemes (Svētās zemes) atbrīvošanu no musulmaņiem, ko veica izveidotie kr…" at bounding box center [543, 318] width 458 height 10
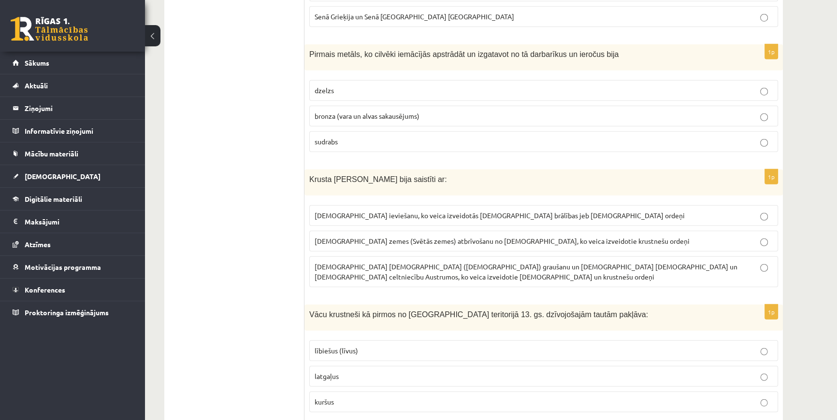
scroll to position [3210, 0]
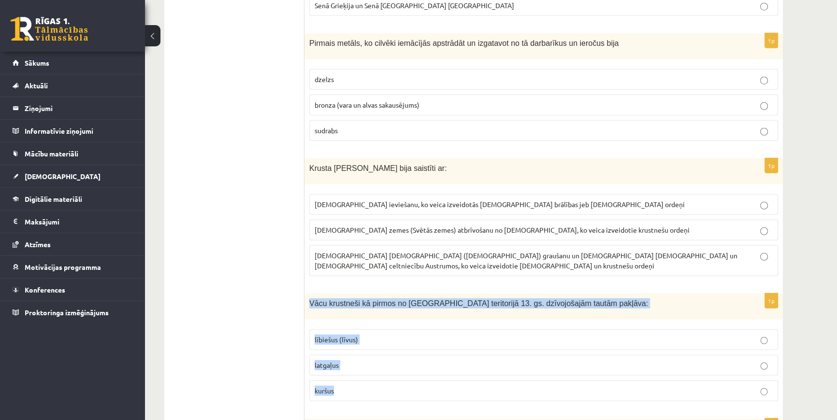
drag, startPoint x: 326, startPoint y: 268, endPoint x: 403, endPoint y: 342, distance: 106.9
click at [403, 342] on div "1p Vācu krustneši kā pirmos no Latvijas teritorijā 13. gs. dzīvojošajām tautām …" at bounding box center [543, 351] width 478 height 115
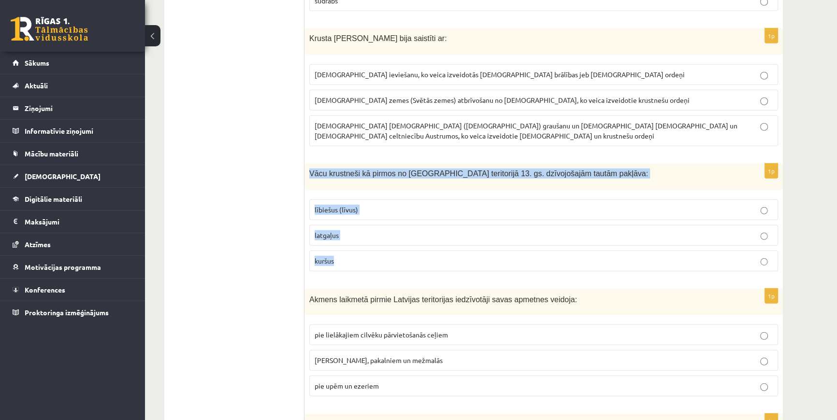
scroll to position [3342, 0]
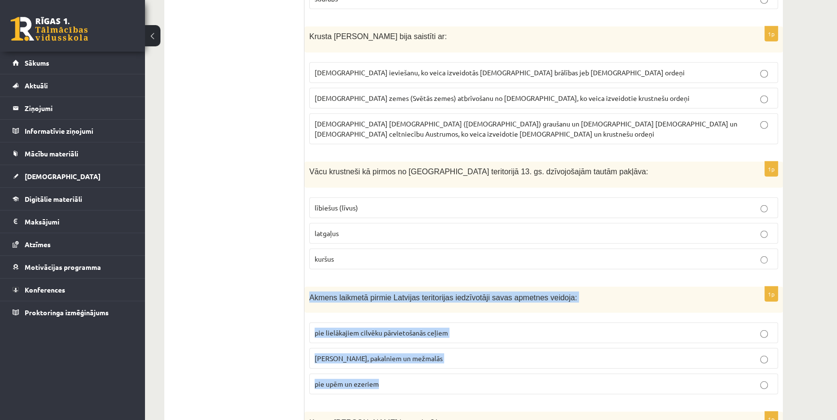
drag, startPoint x: 310, startPoint y: 255, endPoint x: 414, endPoint y: 340, distance: 134.6
click at [414, 340] on div "1p Akmens laikmetā pirmie Latvijas teritorijas iedzīvotāji savas apmetnes veido…" at bounding box center [543, 345] width 478 height 116
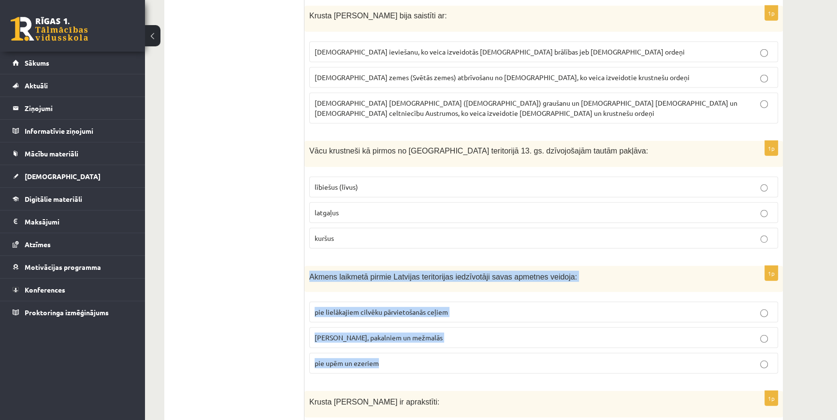
scroll to position [3429, 0]
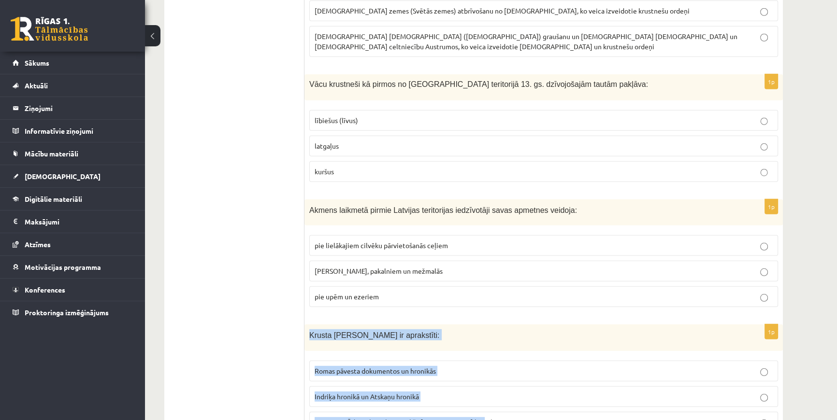
drag, startPoint x: 309, startPoint y: 292, endPoint x: 480, endPoint y: 379, distance: 191.6
click at [480, 379] on div "1p Krusta kari Baltijā ir aprakstīti: Romas pāvesta dokumentos un hronikās Indr…" at bounding box center [543, 383] width 478 height 116
click at [754, 417] on p "Brēmenes Ādama hronikā un Sakša Gramatiķa hronikā" at bounding box center [543, 422] width 458 height 10
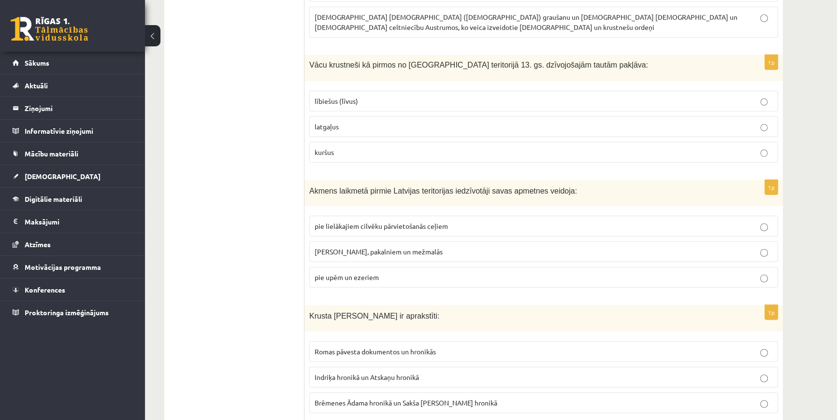
scroll to position [3561, 0]
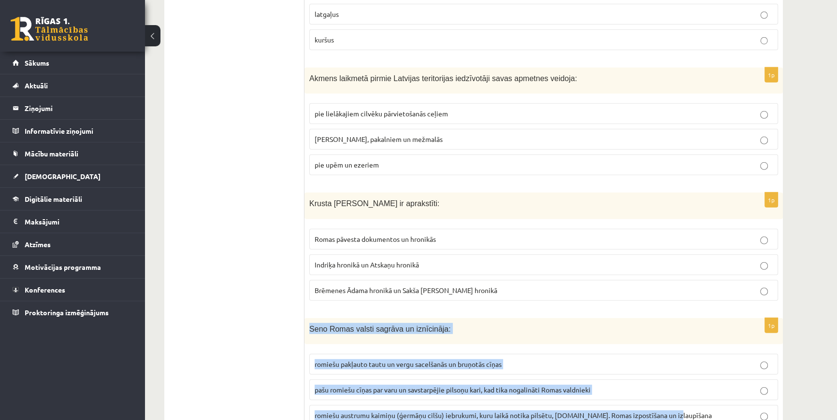
drag, startPoint x: 310, startPoint y: 284, endPoint x: 676, endPoint y: 373, distance: 376.2
click at [676, 373] on div "1p Seno Romas valsti sagrāva un iznīcināja: romiešu pakļauto tautu un vergu sac…" at bounding box center [543, 376] width 478 height 116
click at [758, 411] on p "romiešu austrumu kaimiņu (ģermāņu cilšu) iebrukumi, kuru laikā notika pilsētu, …" at bounding box center [543, 416] width 458 height 10
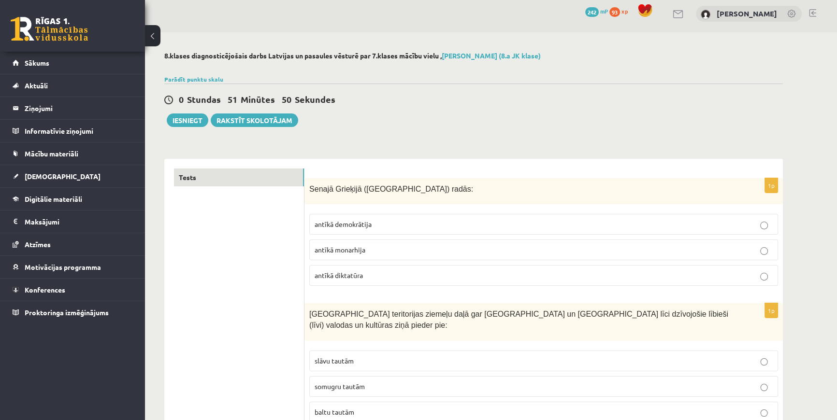
scroll to position [0, 0]
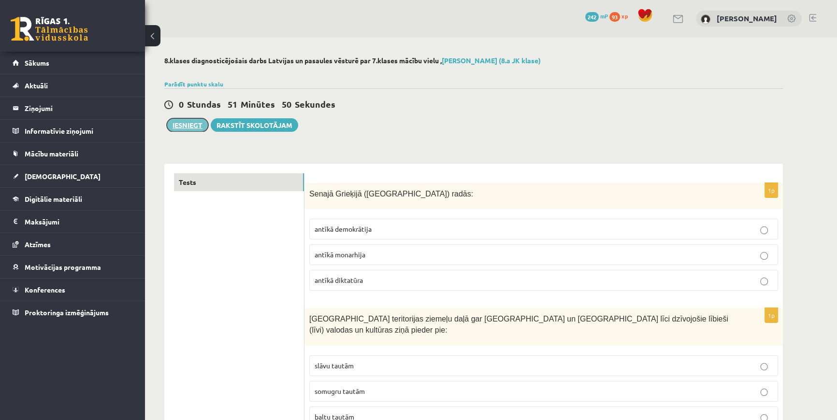
click at [188, 126] on button "Iesniegt" at bounding box center [188, 125] width 42 height 14
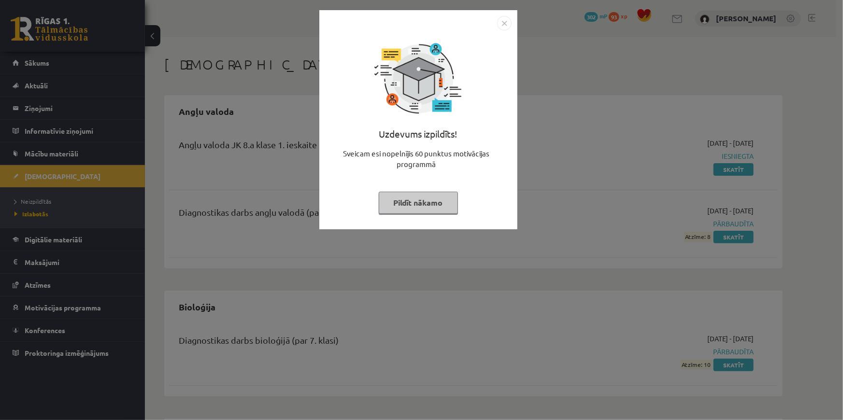
click at [414, 199] on button "Pildīt nākamo" at bounding box center [418, 203] width 79 height 22
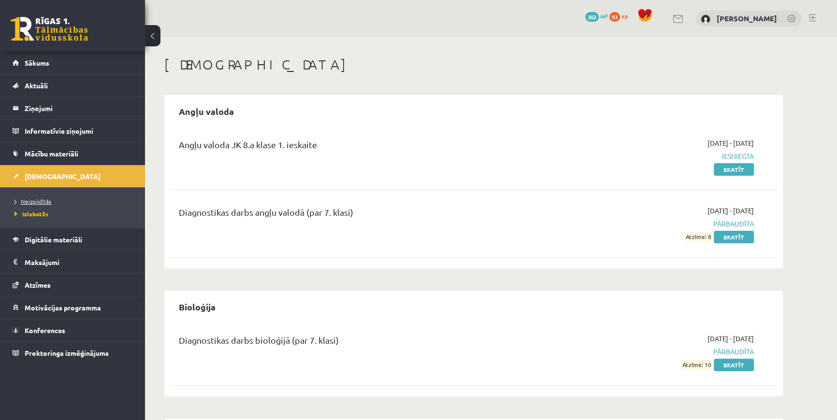
click at [44, 201] on span "Neizpildītās" at bounding box center [32, 202] width 37 height 8
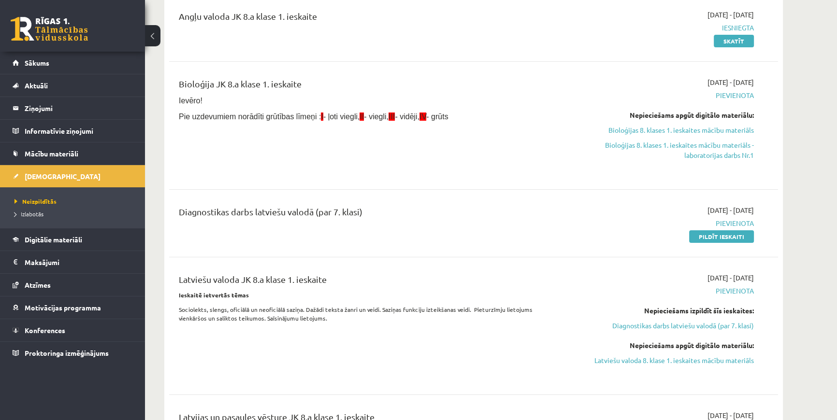
scroll to position [131, 0]
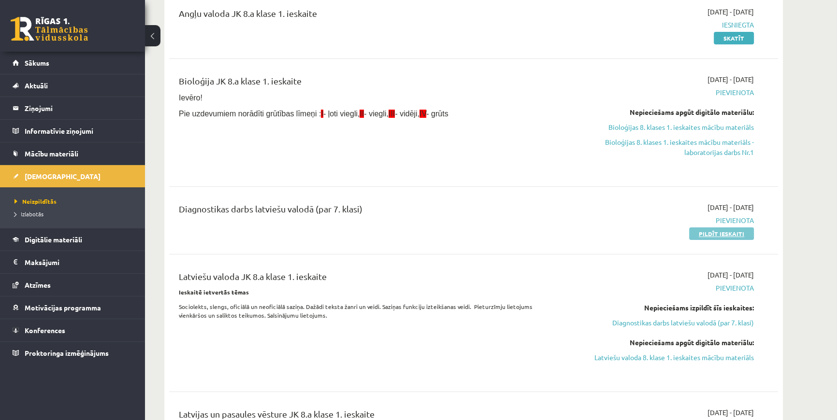
click at [700, 228] on link "Pildīt ieskaiti" at bounding box center [721, 234] width 65 height 13
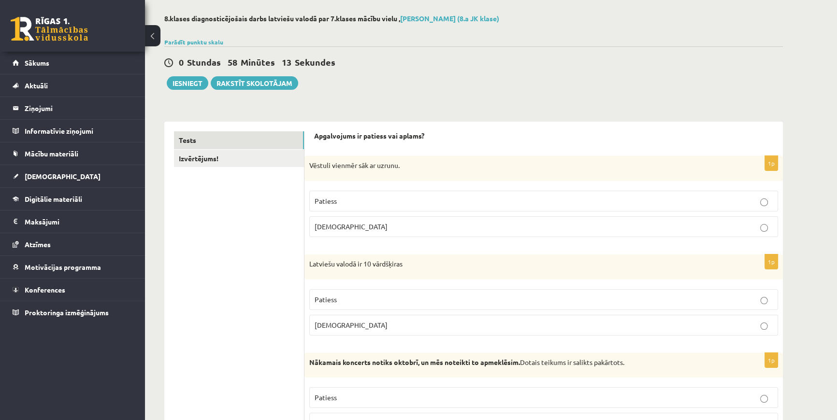
scroll to position [43, 0]
drag, startPoint x: 304, startPoint y: 162, endPoint x: 295, endPoint y: 171, distance: 12.6
click at [754, 198] on p "Patiess" at bounding box center [543, 200] width 458 height 10
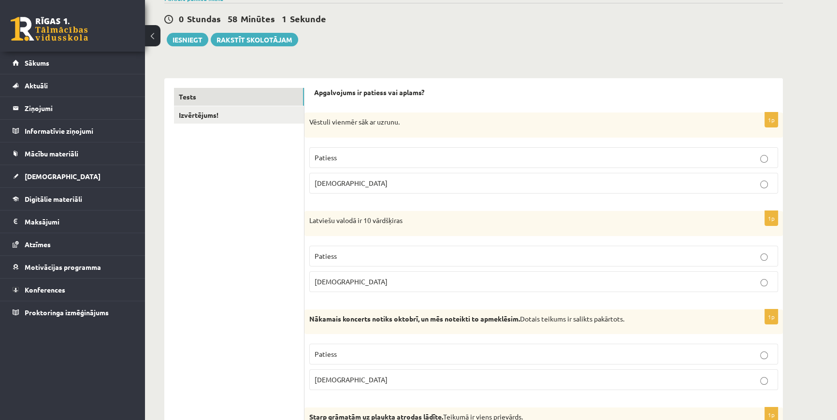
scroll to position [87, 0]
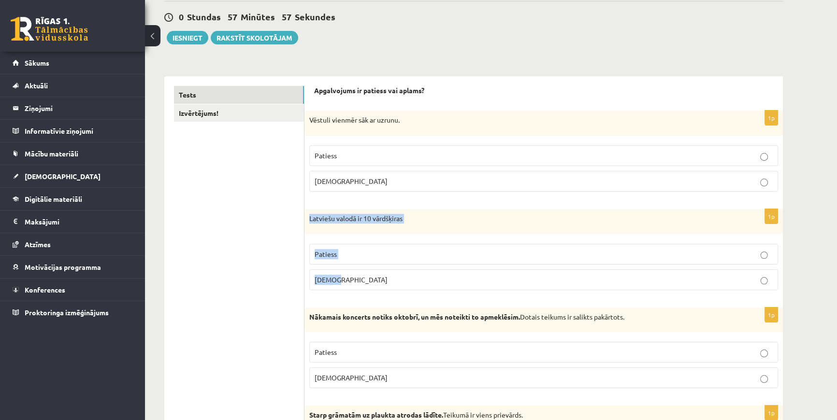
drag, startPoint x: 309, startPoint y: 217, endPoint x: 360, endPoint y: 270, distance: 73.8
click at [360, 270] on div "1p Latviešu valodā ir 10 vārdšķiras Patiess [DEMOGRAPHIC_DATA]" at bounding box center [543, 253] width 478 height 89
copy div "Latviešu valodā ir 10 vārdšķiras Patiess [DEMOGRAPHIC_DATA]"
drag, startPoint x: 762, startPoint y: 249, endPoint x: 749, endPoint y: 251, distance: 13.7
click at [762, 249] on p "Patiess" at bounding box center [543, 254] width 458 height 10
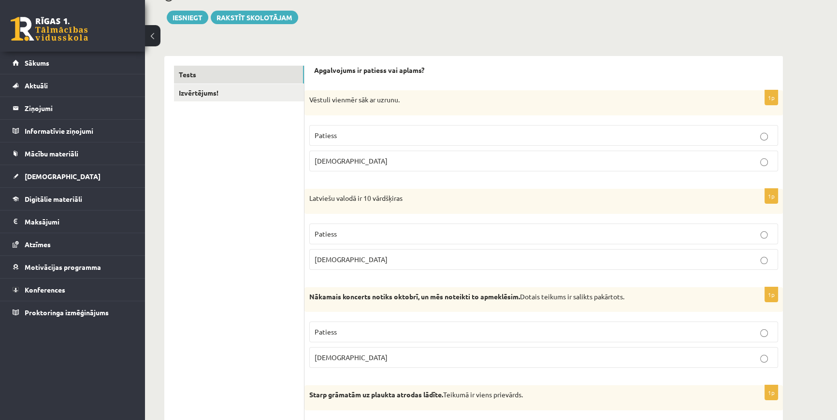
scroll to position [175, 0]
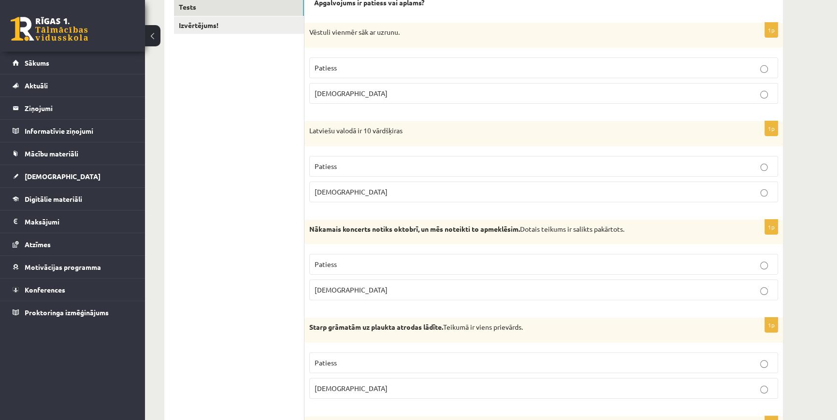
click at [757, 270] on label "Patiess" at bounding box center [543, 264] width 469 height 21
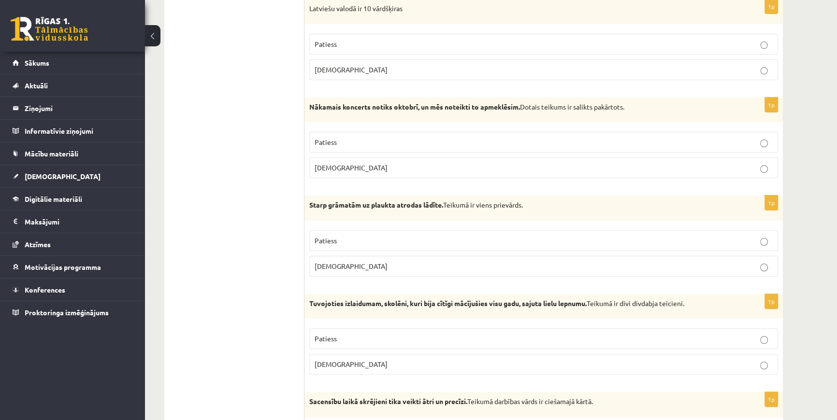
scroll to position [307, 0]
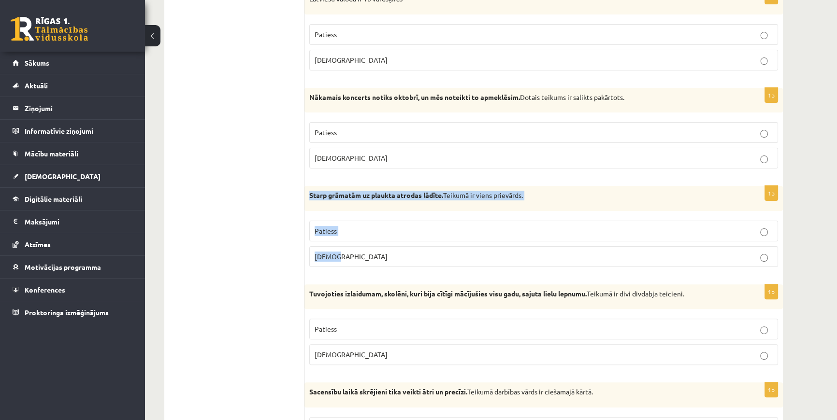
drag, startPoint x: 307, startPoint y: 196, endPoint x: 356, endPoint y: 248, distance: 71.4
click at [356, 248] on div "1p Starp grāmatām uz plaukta atrodas lādīte. [GEOGRAPHIC_DATA] ir viens prievār…" at bounding box center [543, 230] width 478 height 89
copy div "Starp grāmatām uz plaukta atrodas lādīte. [GEOGRAPHIC_DATA] ir viens prievārds.…"
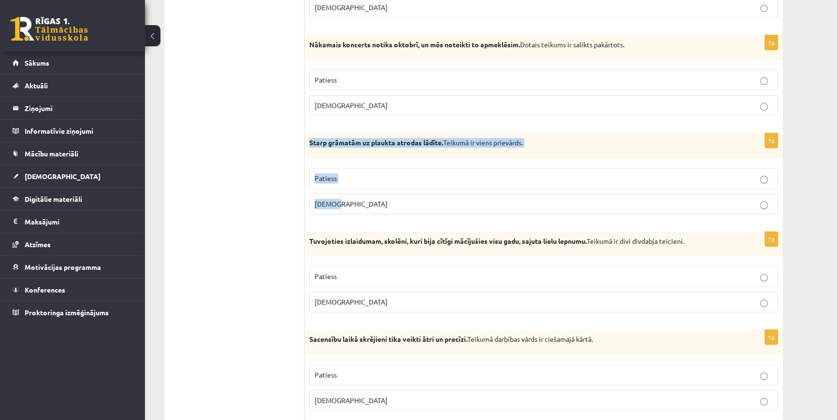
scroll to position [395, 0]
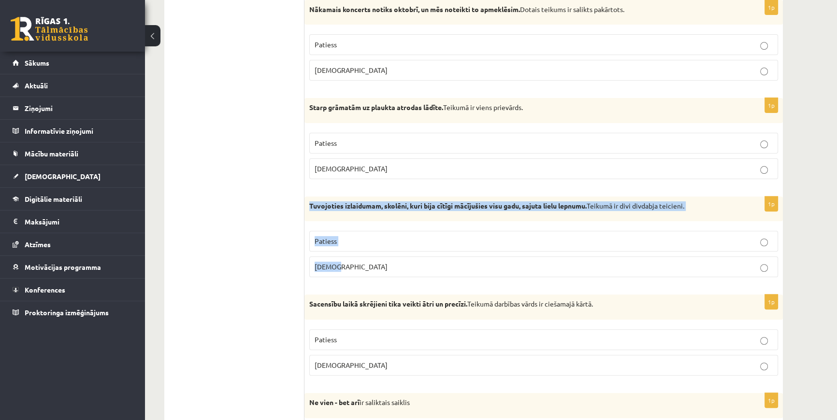
drag, startPoint x: 315, startPoint y: 208, endPoint x: 356, endPoint y: 256, distance: 63.0
click at [356, 256] on div "1p Tuvojoties izlaidumam, skolēni, kuri bija cītīgi mācījušies visu gadu, sajut…" at bounding box center [543, 241] width 478 height 89
copy div "Tuvojoties izlaidumam, skolēni, kuri bija cītīgi mācījušies visu gadu, sajuta l…"
click at [768, 270] on p "Aplams" at bounding box center [543, 267] width 458 height 10
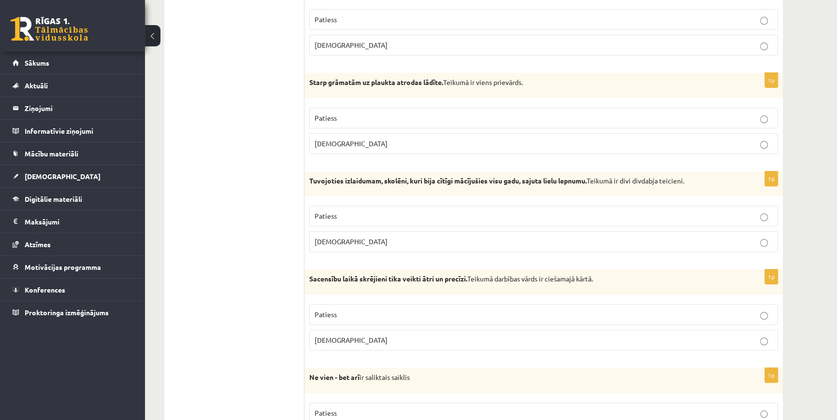
scroll to position [483, 0]
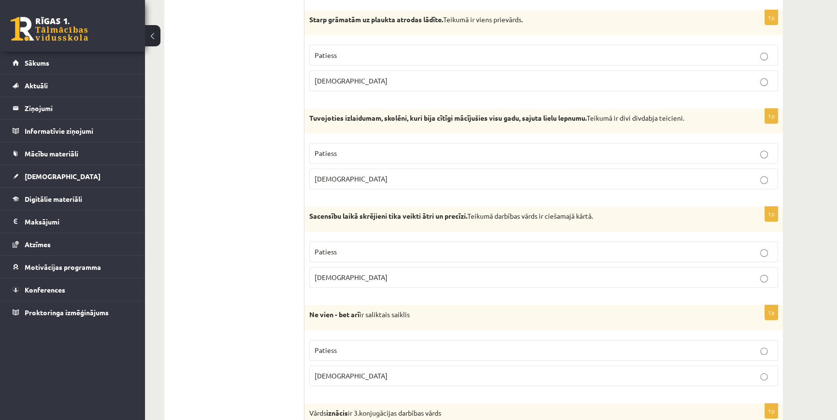
drag, startPoint x: 305, startPoint y: 212, endPoint x: 384, endPoint y: 233, distance: 82.0
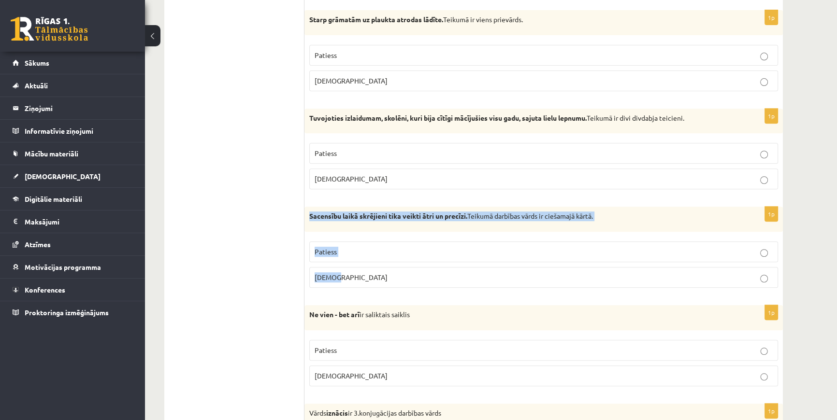
drag, startPoint x: 308, startPoint y: 213, endPoint x: 436, endPoint y: 264, distance: 138.0
click at [436, 264] on div "1p Sacensību laikā skrējieni tika veikti ātri un precīzi. Teikumā darbības vārd…" at bounding box center [543, 251] width 478 height 89
copy div "Sacensību laikā skrējieni tika veikti ātri un precīzi. Teikumā darbības vārds i…"
click at [584, 240] on fieldset "Patiess Aplams" at bounding box center [543, 264] width 469 height 54
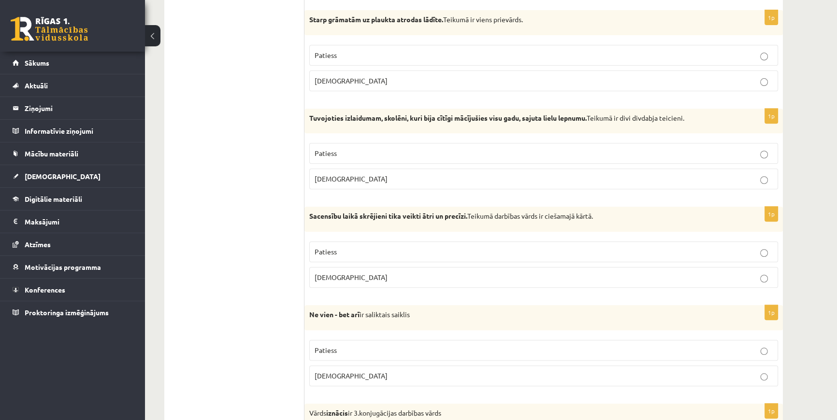
click at [579, 247] on p "Patiess" at bounding box center [543, 252] width 458 height 10
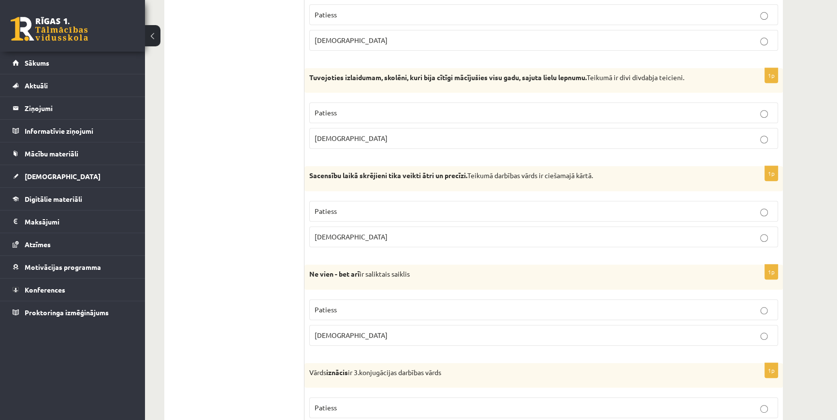
scroll to position [570, 0]
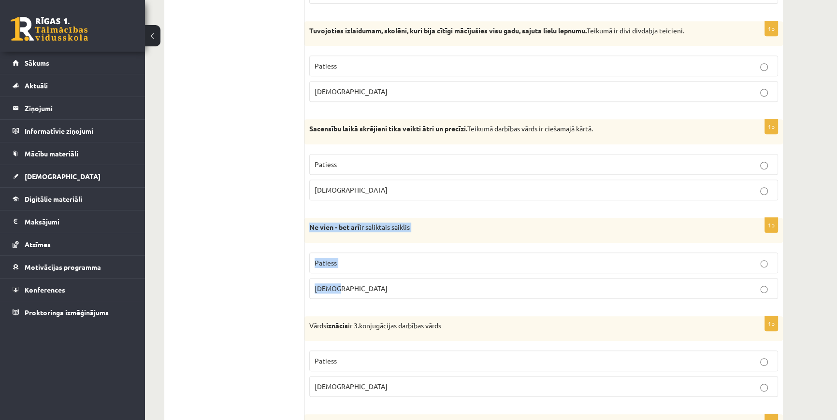
drag, startPoint x: 311, startPoint y: 225, endPoint x: 386, endPoint y: 278, distance: 92.2
click at [386, 278] on div "1p Ne vien - bet arī ir saliktais saiklis Patiess Aplams" at bounding box center [543, 262] width 478 height 89
copy div "Ne vien - bet arī ir saliktais saiklis Patiess Aplams"
click at [726, 262] on p "Patiess" at bounding box center [543, 263] width 458 height 10
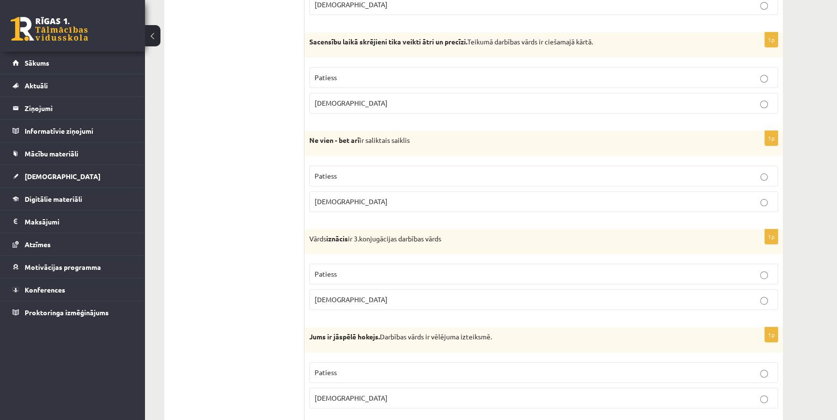
scroll to position [658, 0]
drag, startPoint x: 310, startPoint y: 234, endPoint x: 406, endPoint y: 285, distance: 108.7
click at [406, 285] on div "1p Vārds iznācis ir 3.konjugācijas darbības vārds Patiess Aplams" at bounding box center [543, 272] width 478 height 89
copy div "Vārds iznācis ir 3.konjugācijas darbības vārds Patiess Aplams"
click at [358, 303] on label "[DEMOGRAPHIC_DATA]" at bounding box center [543, 298] width 469 height 21
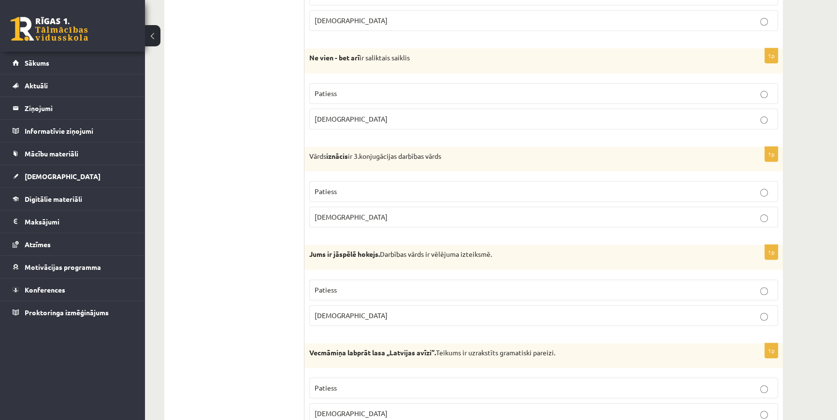
scroll to position [790, 0]
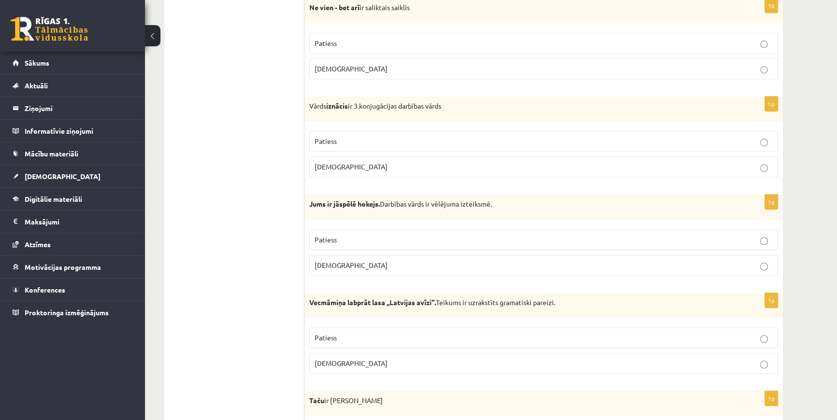
click at [333, 237] on span "Patiess" at bounding box center [325, 239] width 22 height 9
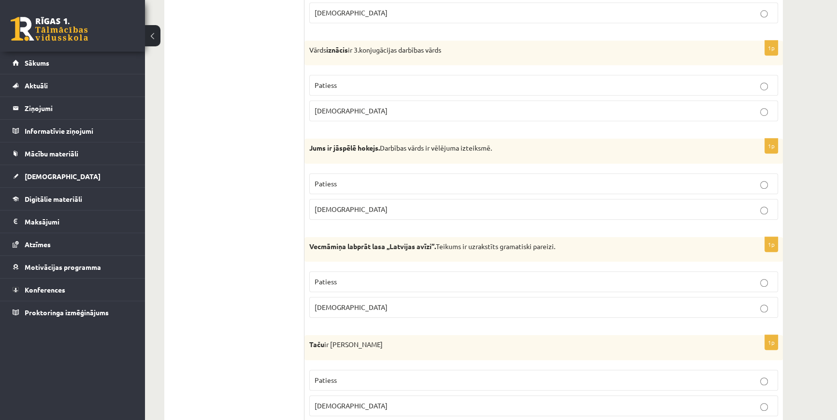
scroll to position [878, 0]
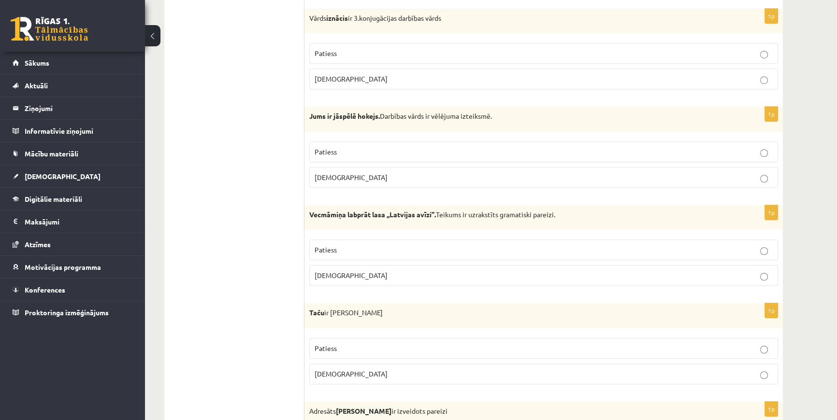
click at [326, 246] on span "Patiess" at bounding box center [325, 249] width 22 height 9
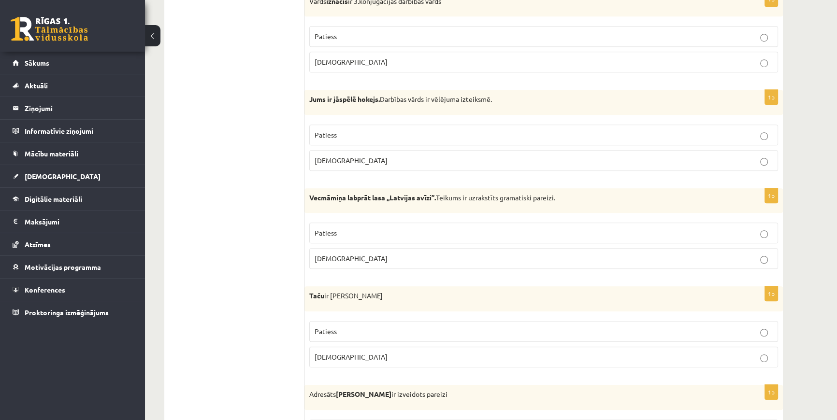
scroll to position [966, 0]
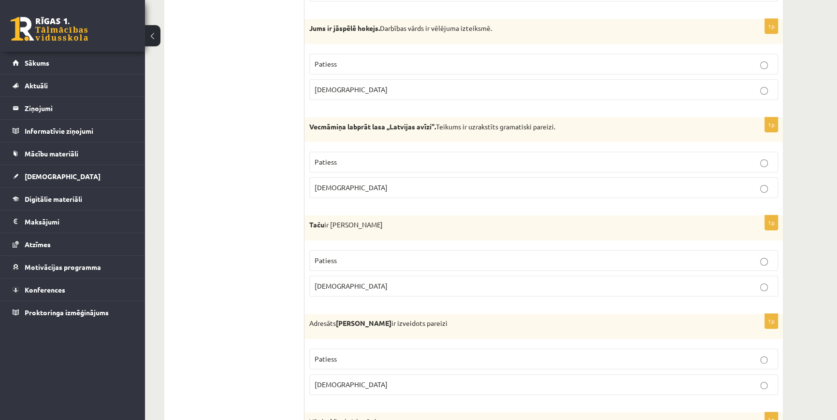
click at [326, 287] on span "[DEMOGRAPHIC_DATA]" at bounding box center [350, 286] width 73 height 9
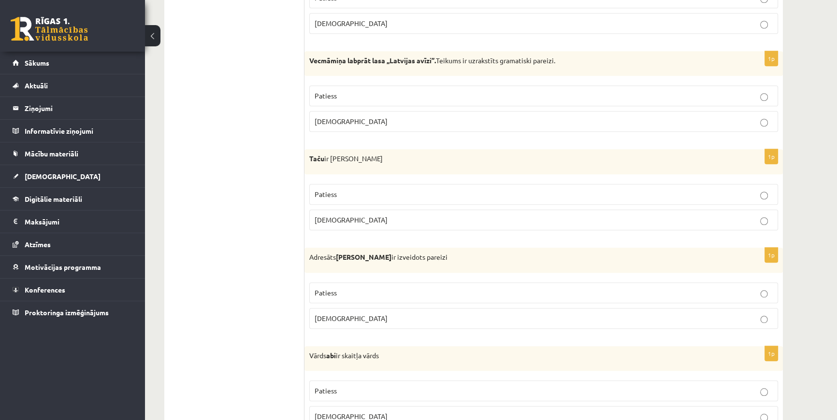
scroll to position [1053, 0]
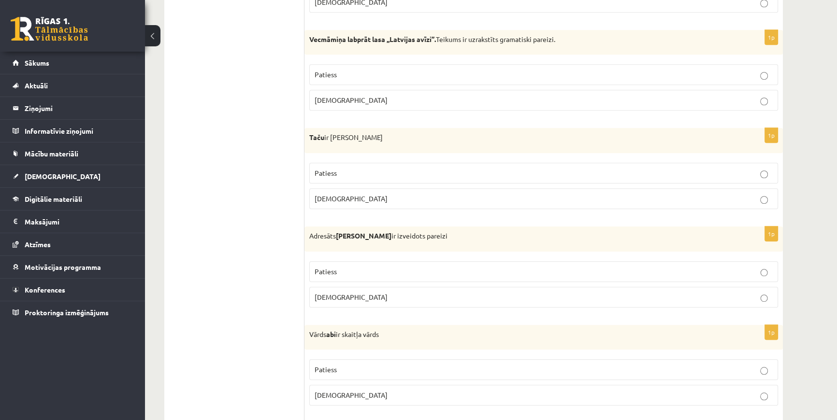
click at [317, 171] on span "Patiess" at bounding box center [325, 173] width 22 height 9
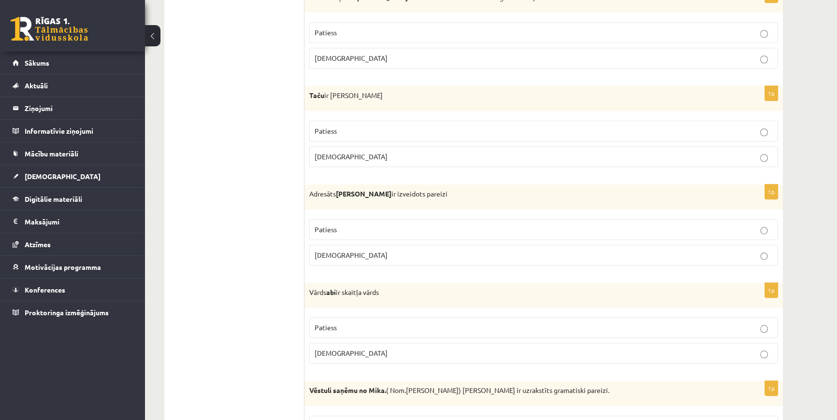
scroll to position [1097, 0]
click at [316, 230] on label "Patiess" at bounding box center [543, 227] width 469 height 21
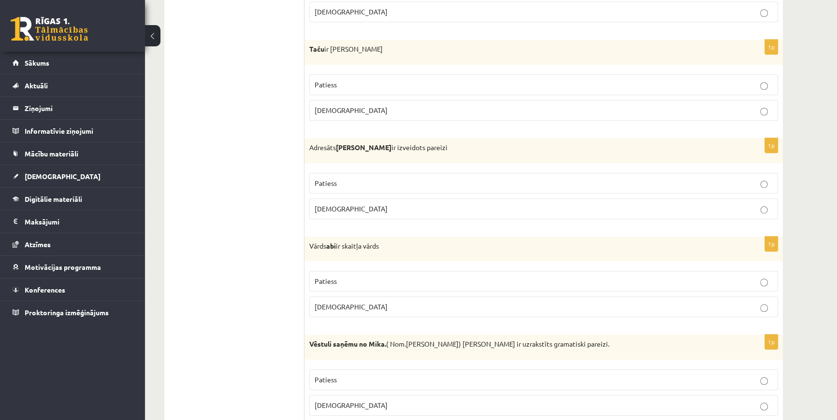
scroll to position [1185, 0]
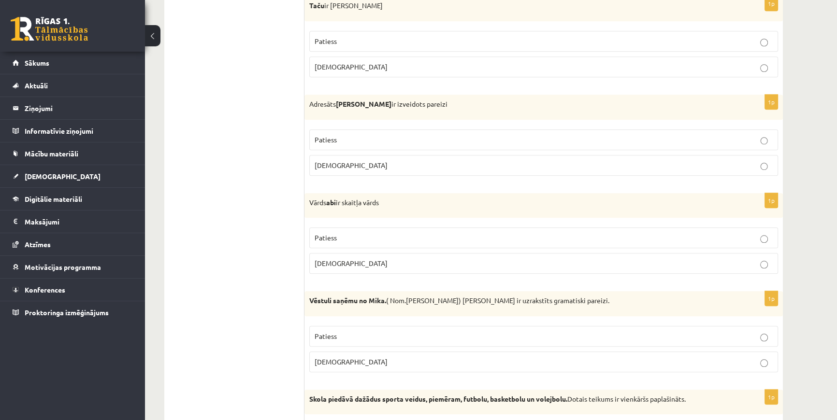
click at [316, 163] on span "Aplams" at bounding box center [350, 165] width 73 height 9
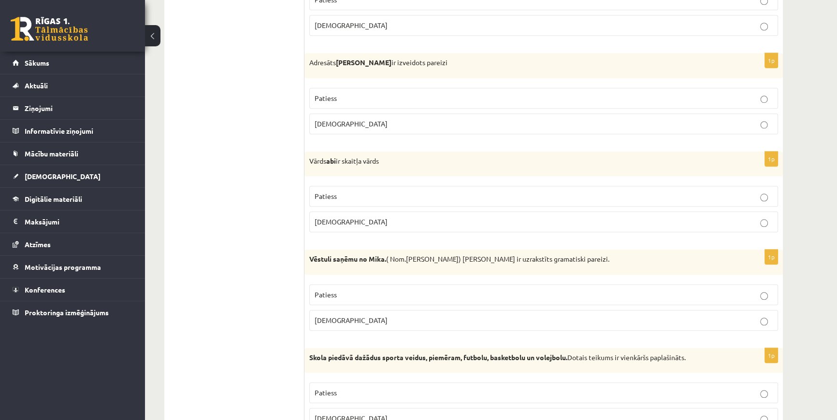
scroll to position [1229, 0]
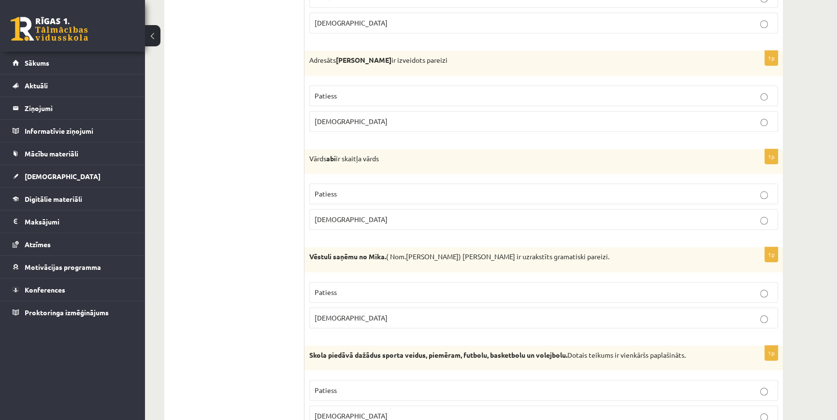
click at [318, 191] on span "Patiess" at bounding box center [325, 193] width 22 height 9
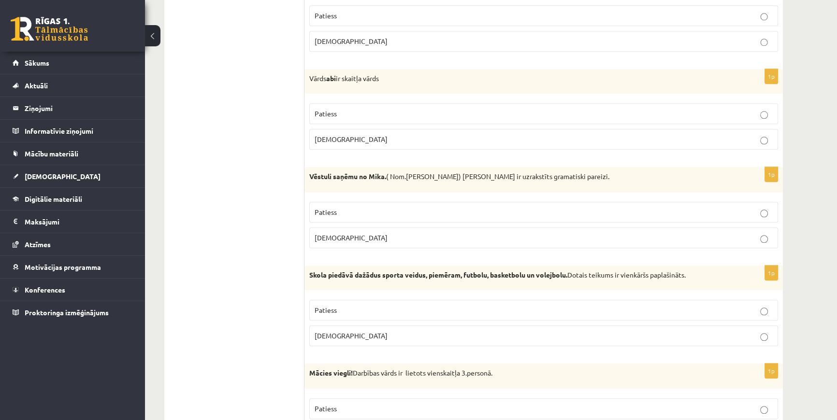
scroll to position [1317, 0]
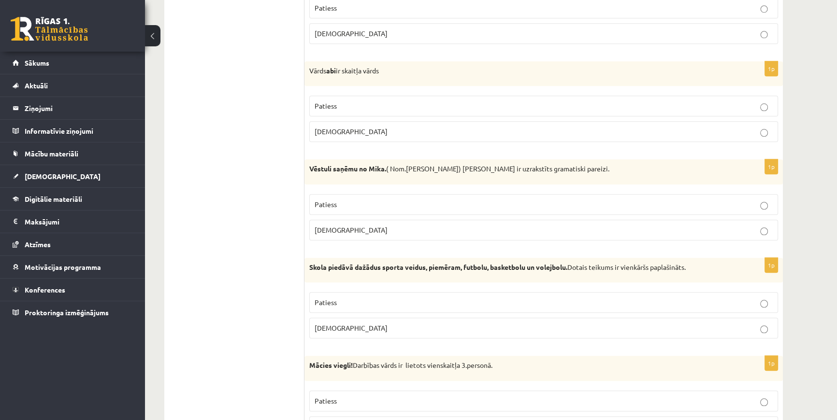
click at [321, 133] on p "Aplams" at bounding box center [543, 132] width 458 height 10
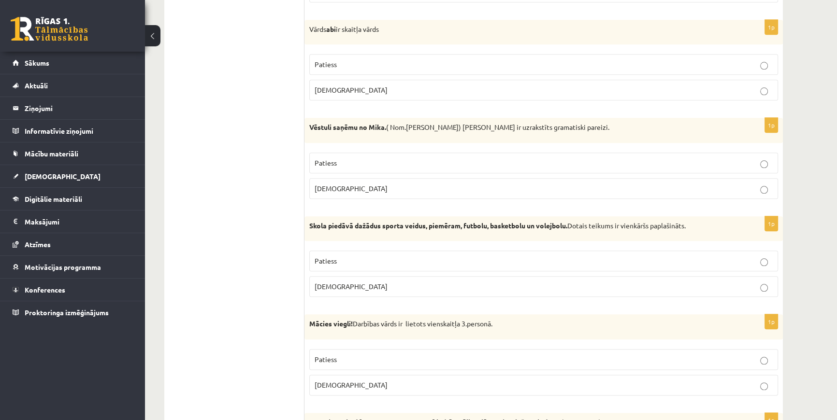
scroll to position [1361, 0]
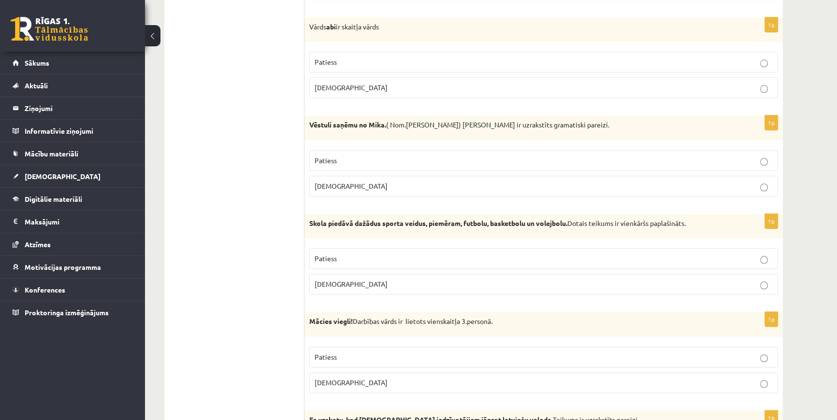
click at [328, 161] on span "Patiess" at bounding box center [325, 160] width 22 height 9
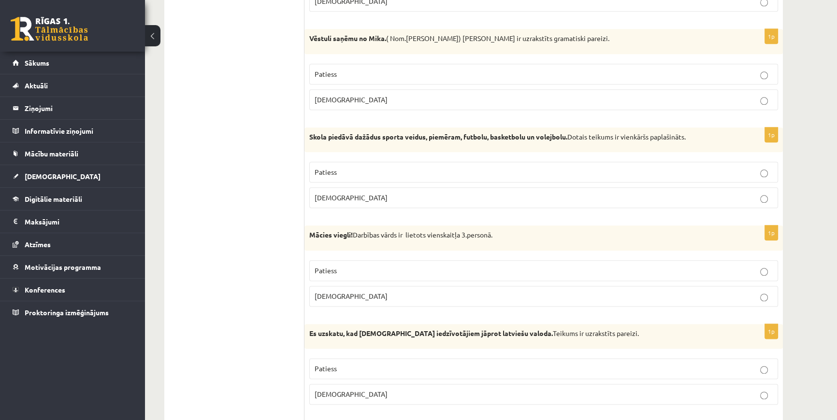
scroll to position [1449, 0]
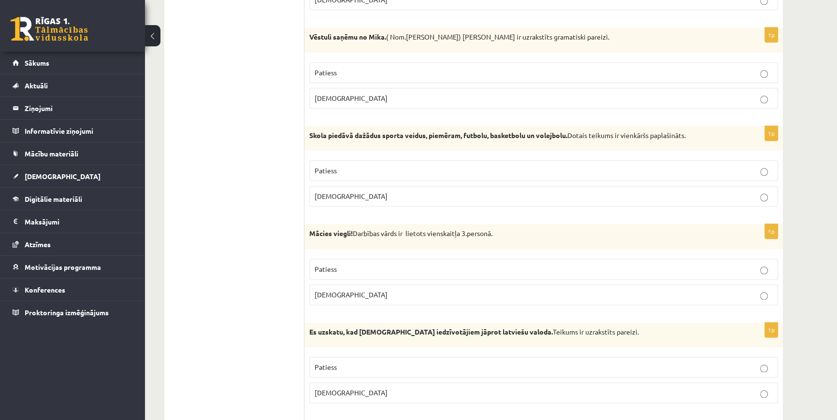
click at [324, 172] on p "Patiess" at bounding box center [543, 171] width 458 height 10
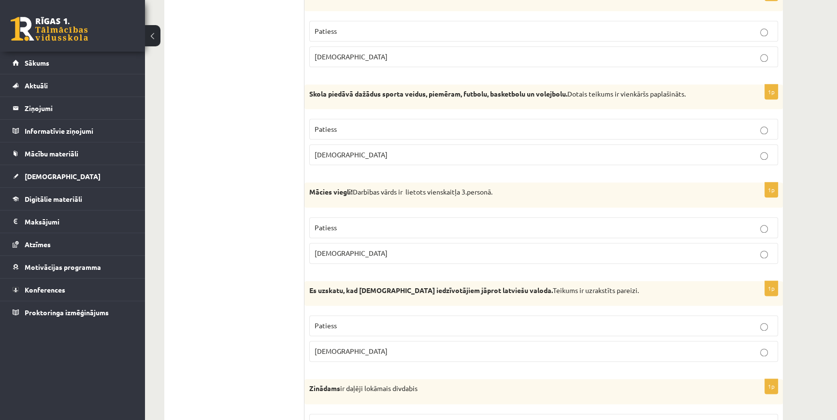
scroll to position [1493, 0]
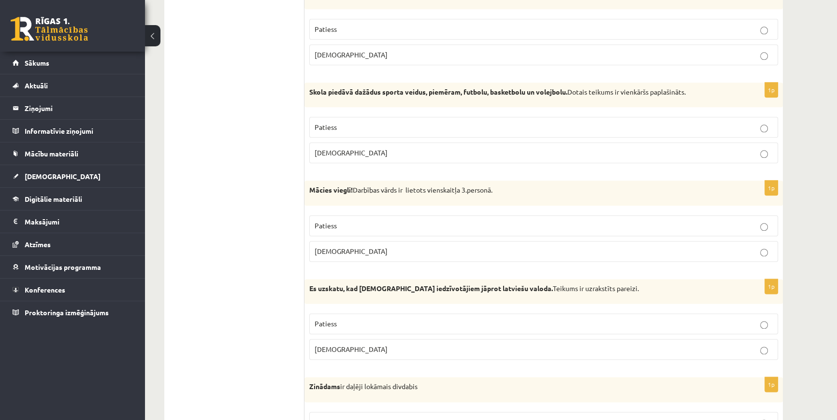
click at [314, 122] on label "Patiess" at bounding box center [543, 127] width 469 height 21
click at [351, 241] on label "Aplams" at bounding box center [543, 251] width 469 height 21
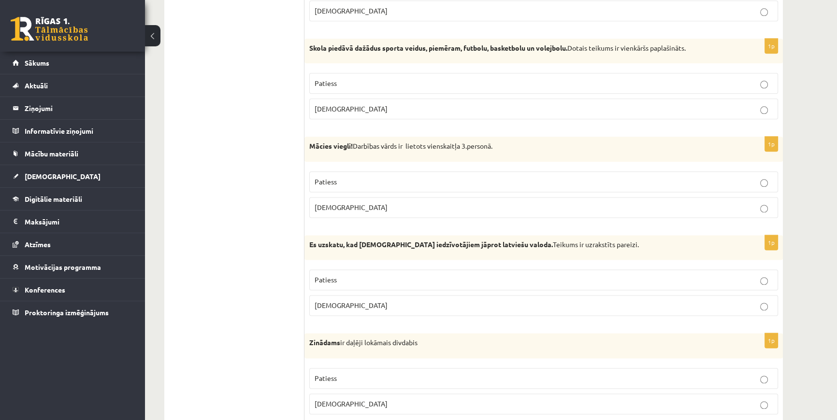
click at [331, 177] on p "Patiess" at bounding box center [543, 182] width 458 height 10
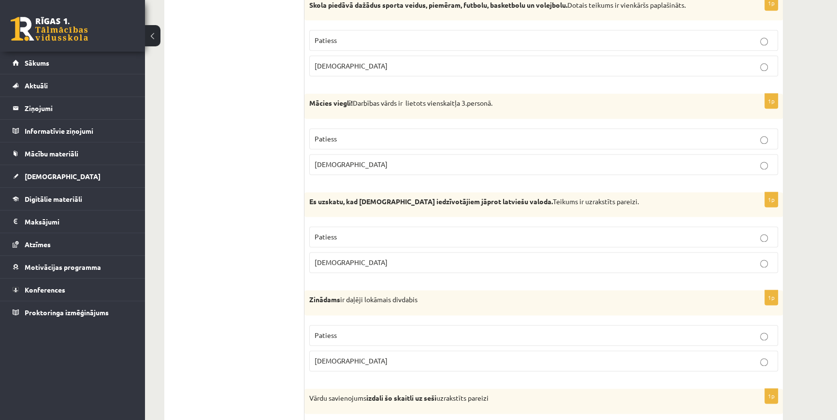
scroll to position [1580, 0]
click at [327, 233] on span "Patiess" at bounding box center [325, 235] width 22 height 9
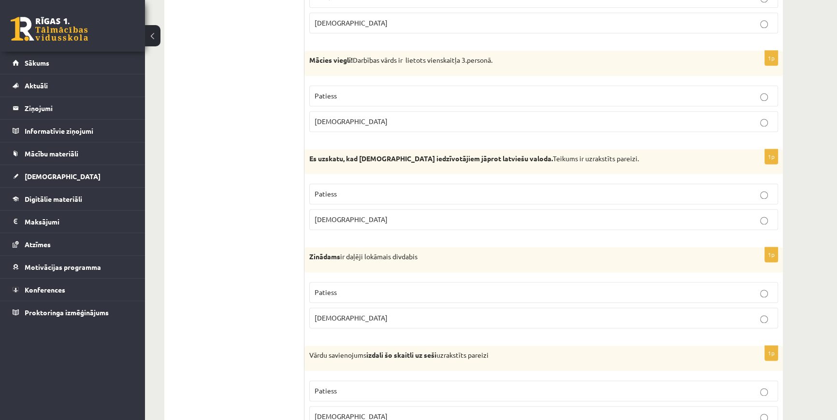
scroll to position [1624, 0]
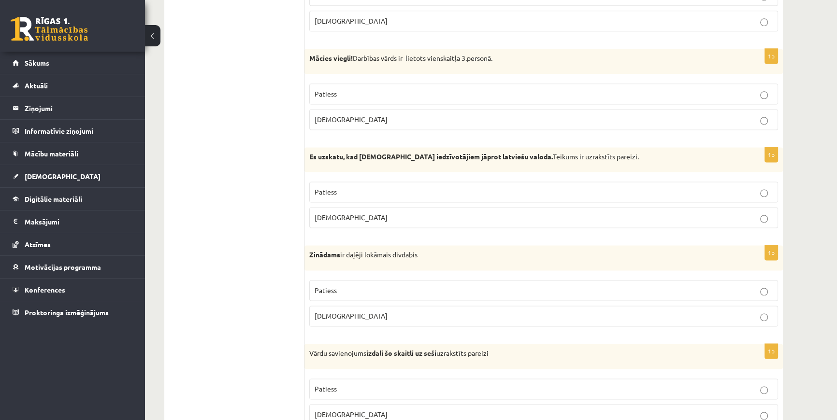
click at [330, 219] on p "Aplams" at bounding box center [543, 218] width 458 height 10
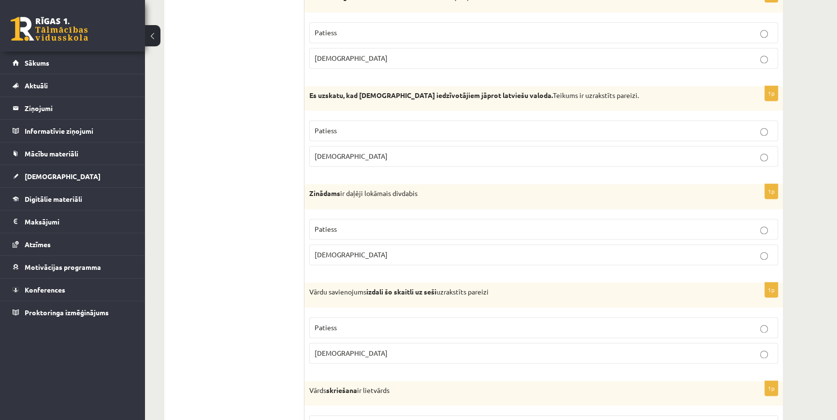
scroll to position [1712, 0]
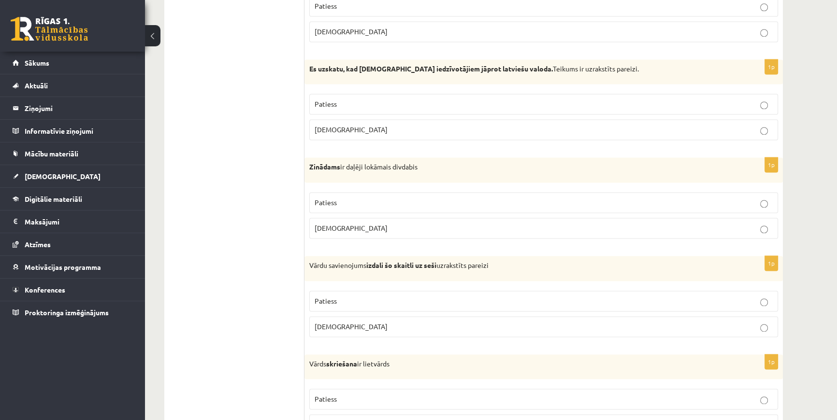
click at [317, 192] on label "Patiess" at bounding box center [543, 202] width 469 height 21
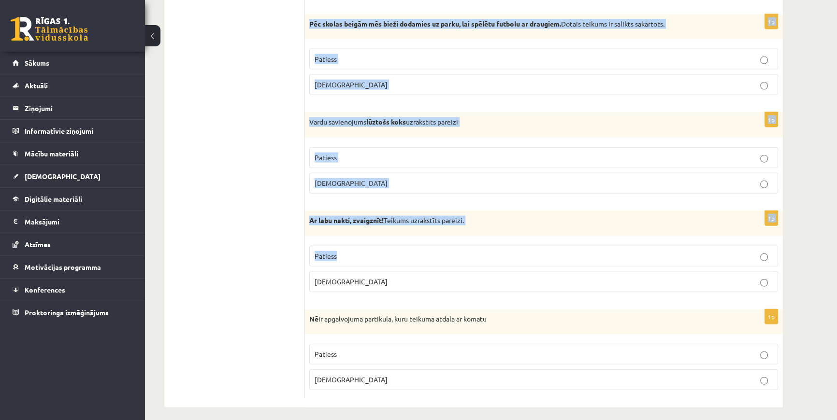
scroll to position [2742, 0]
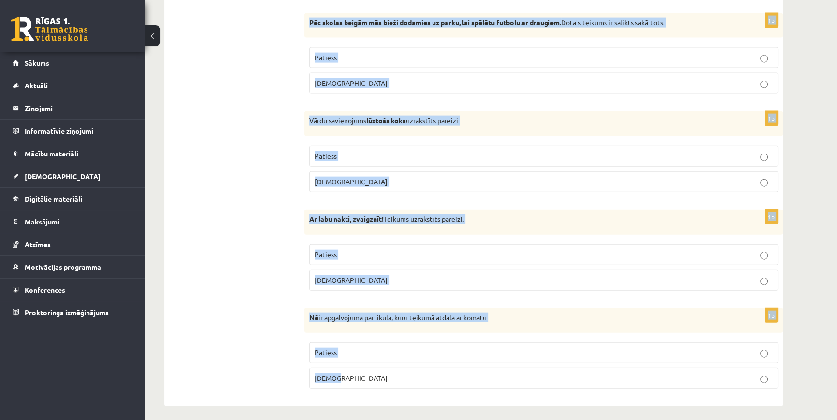
drag, startPoint x: 307, startPoint y: 172, endPoint x: 413, endPoint y: 366, distance: 220.9
copy form "Vārdu savienojums izdali šo skaitli uz seši uzrakstīts pareizi Patiess Aplams 1…"
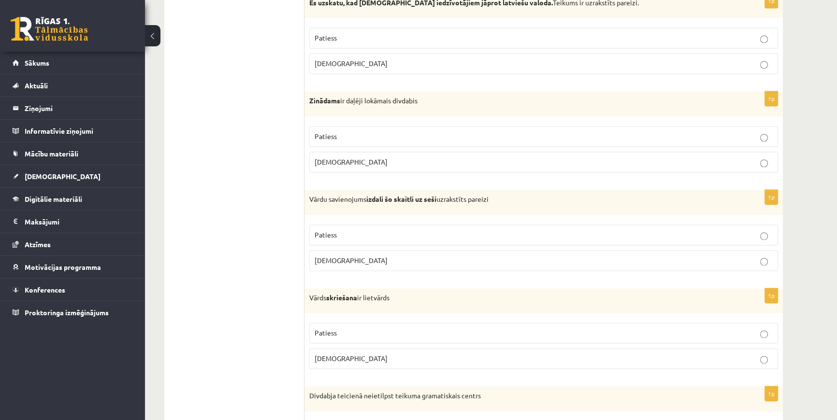
scroll to position [1776, 0]
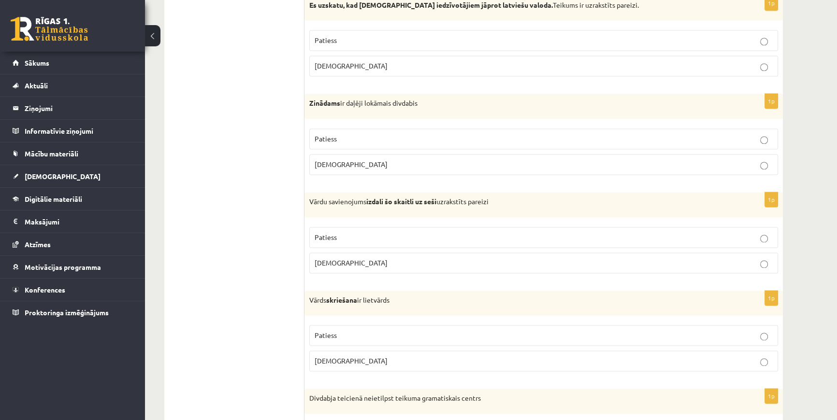
click at [762, 330] on p "Patiess" at bounding box center [543, 335] width 458 height 10
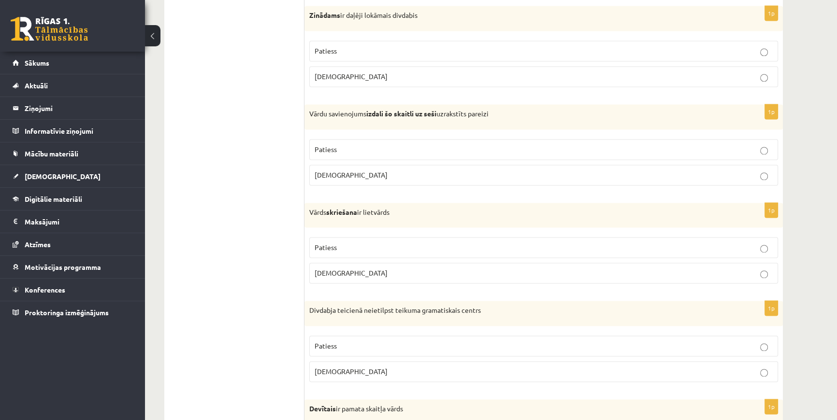
click at [763, 361] on label "Aplams" at bounding box center [543, 371] width 469 height 21
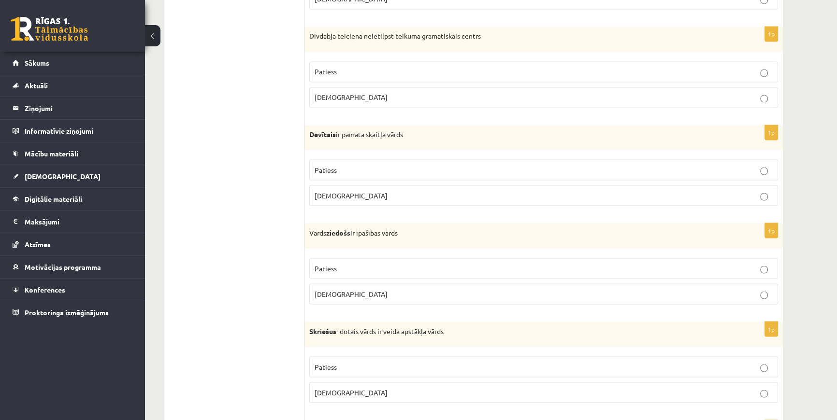
scroll to position [2171, 0]
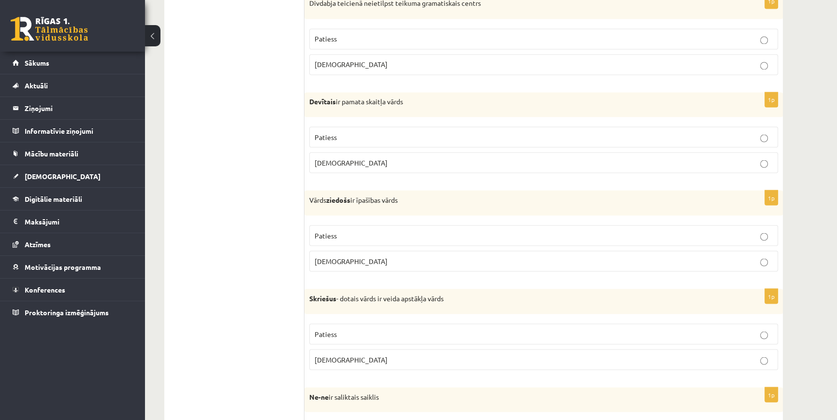
click at [758, 329] on p "Patiess" at bounding box center [543, 334] width 458 height 10
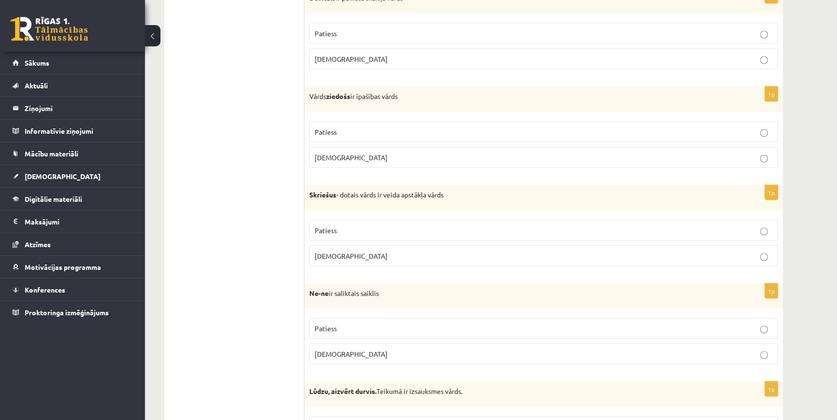
scroll to position [2303, 0]
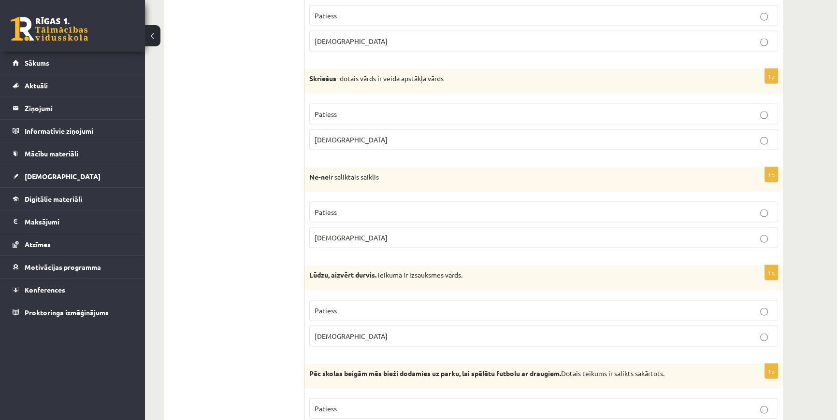
click at [762, 306] on p "Patiess" at bounding box center [543, 311] width 458 height 10
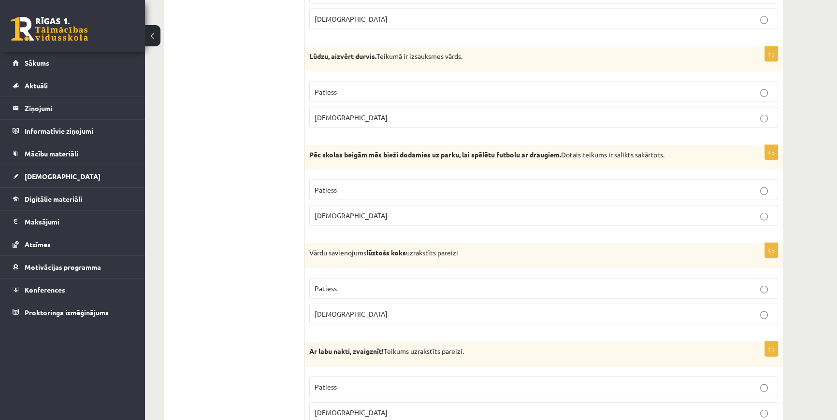
scroll to position [2610, 0]
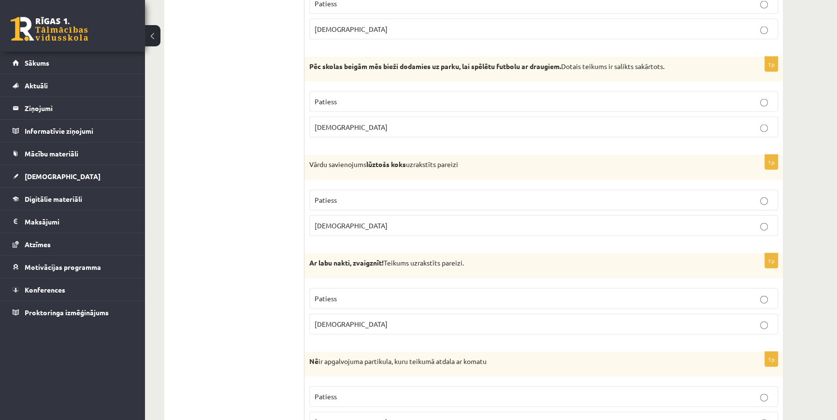
click at [762, 288] on label "Patiess" at bounding box center [543, 298] width 469 height 21
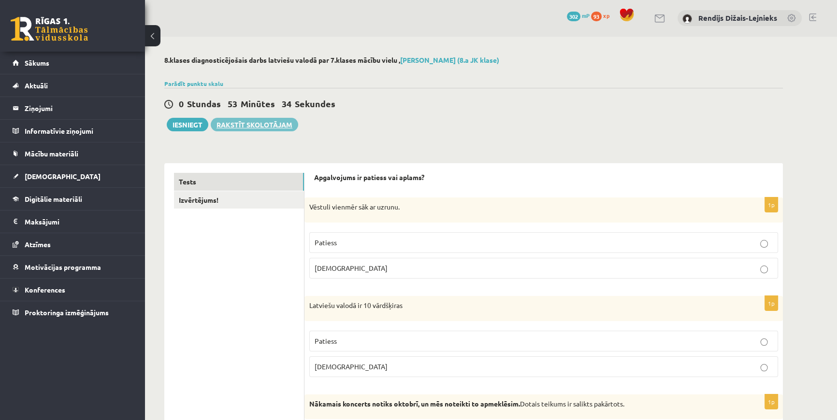
scroll to position [0, 0]
click at [204, 125] on button "Iesniegt" at bounding box center [188, 125] width 42 height 14
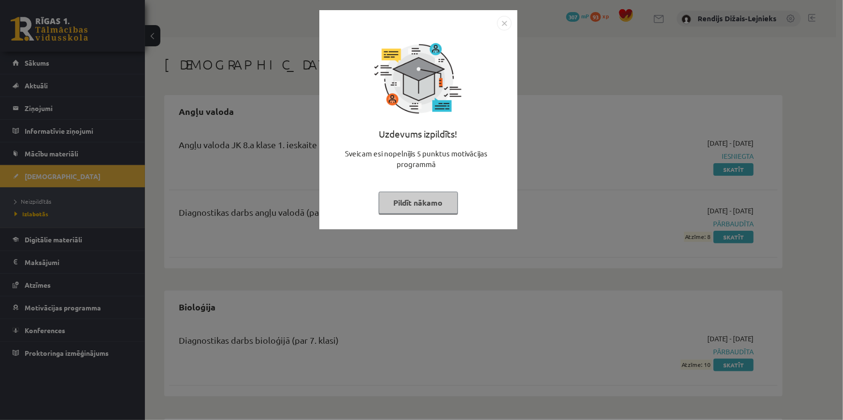
click at [427, 206] on button "Pildīt nākamo" at bounding box center [418, 203] width 79 height 22
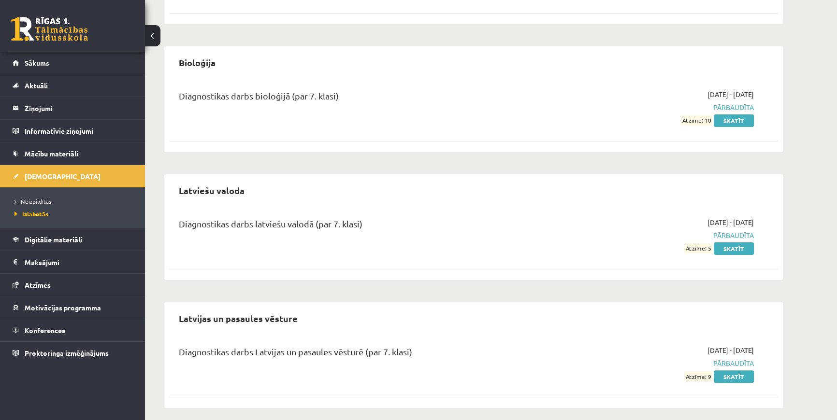
scroll to position [251, 0]
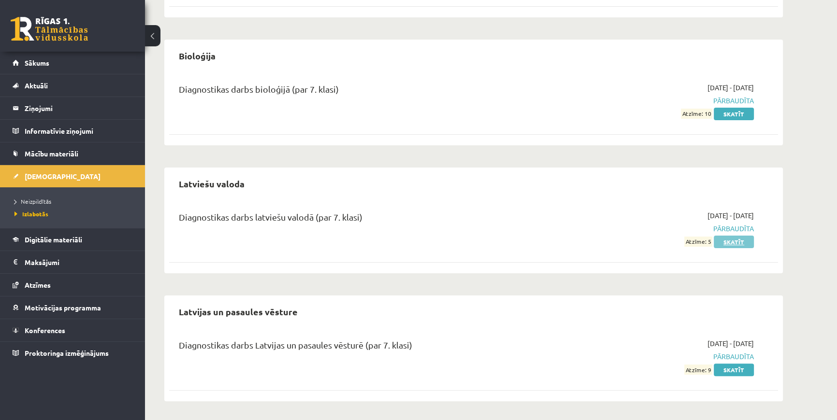
click at [722, 244] on link "Skatīt" at bounding box center [733, 242] width 40 height 13
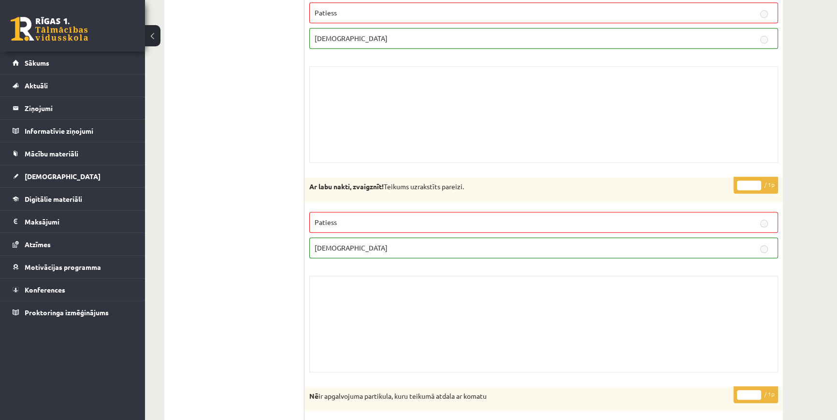
scroll to position [5836, 0]
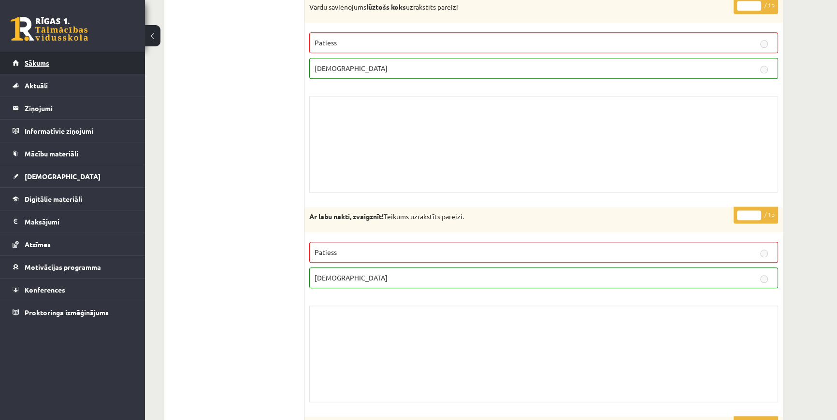
click at [65, 67] on link "Sākums" at bounding box center [73, 63] width 120 height 22
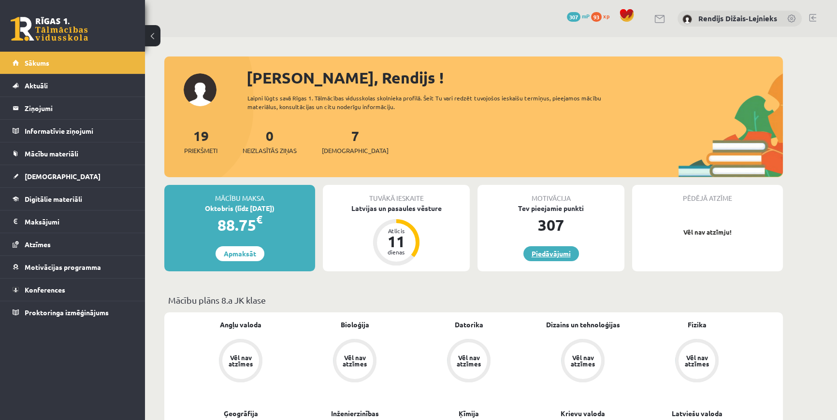
click at [556, 251] on link "Piedāvājumi" at bounding box center [551, 253] width 56 height 15
